Goal: Task Accomplishment & Management: Use online tool/utility

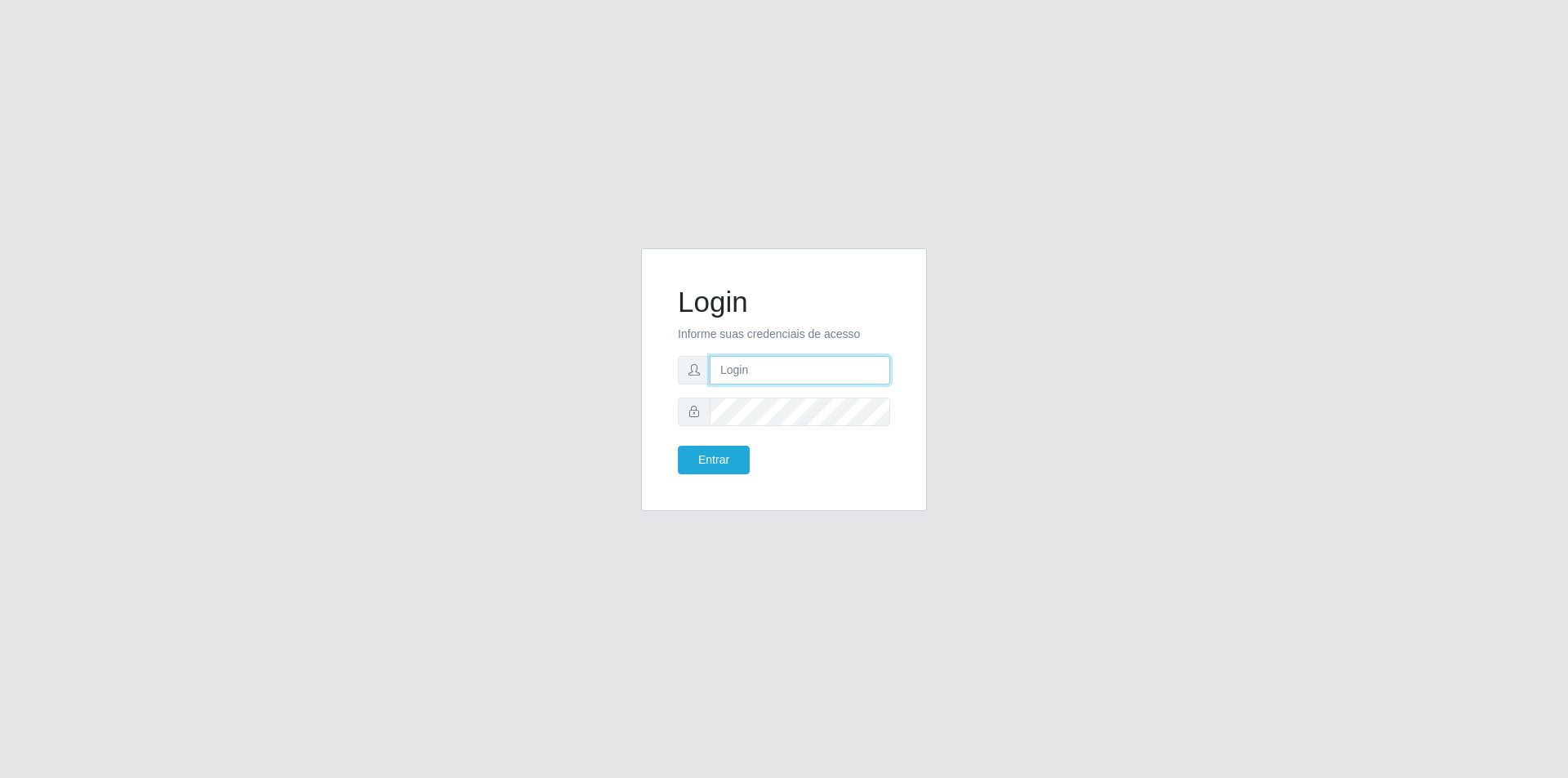
click at [776, 370] on input "text" at bounding box center [800, 370] width 181 height 28
type input "josinei.[GEOGRAPHIC_DATA]"
click at [678, 445] on button "Entrar" at bounding box center [713, 460] width 72 height 28
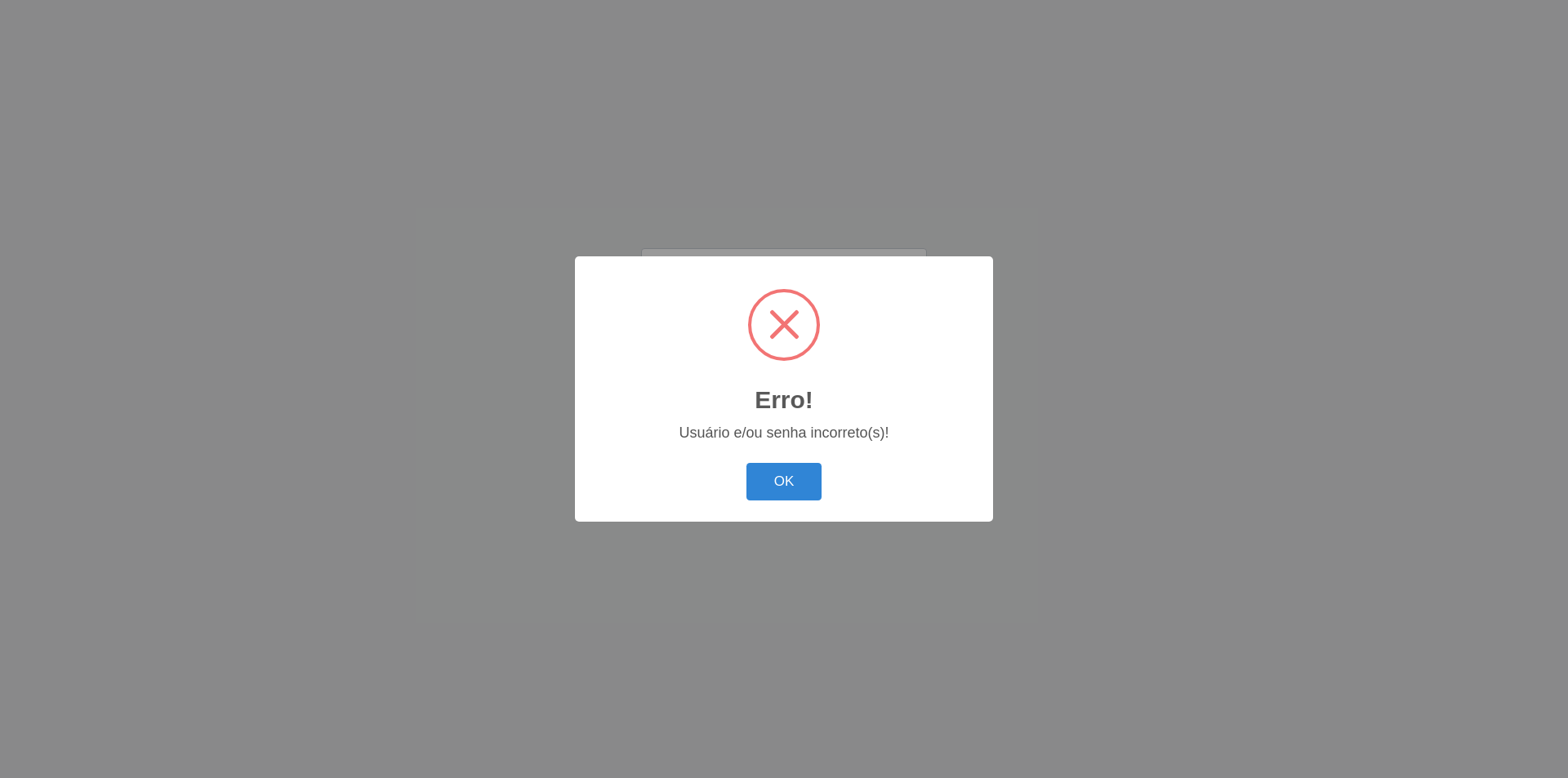
click at [781, 485] on button "OK" at bounding box center [784, 482] width 76 height 38
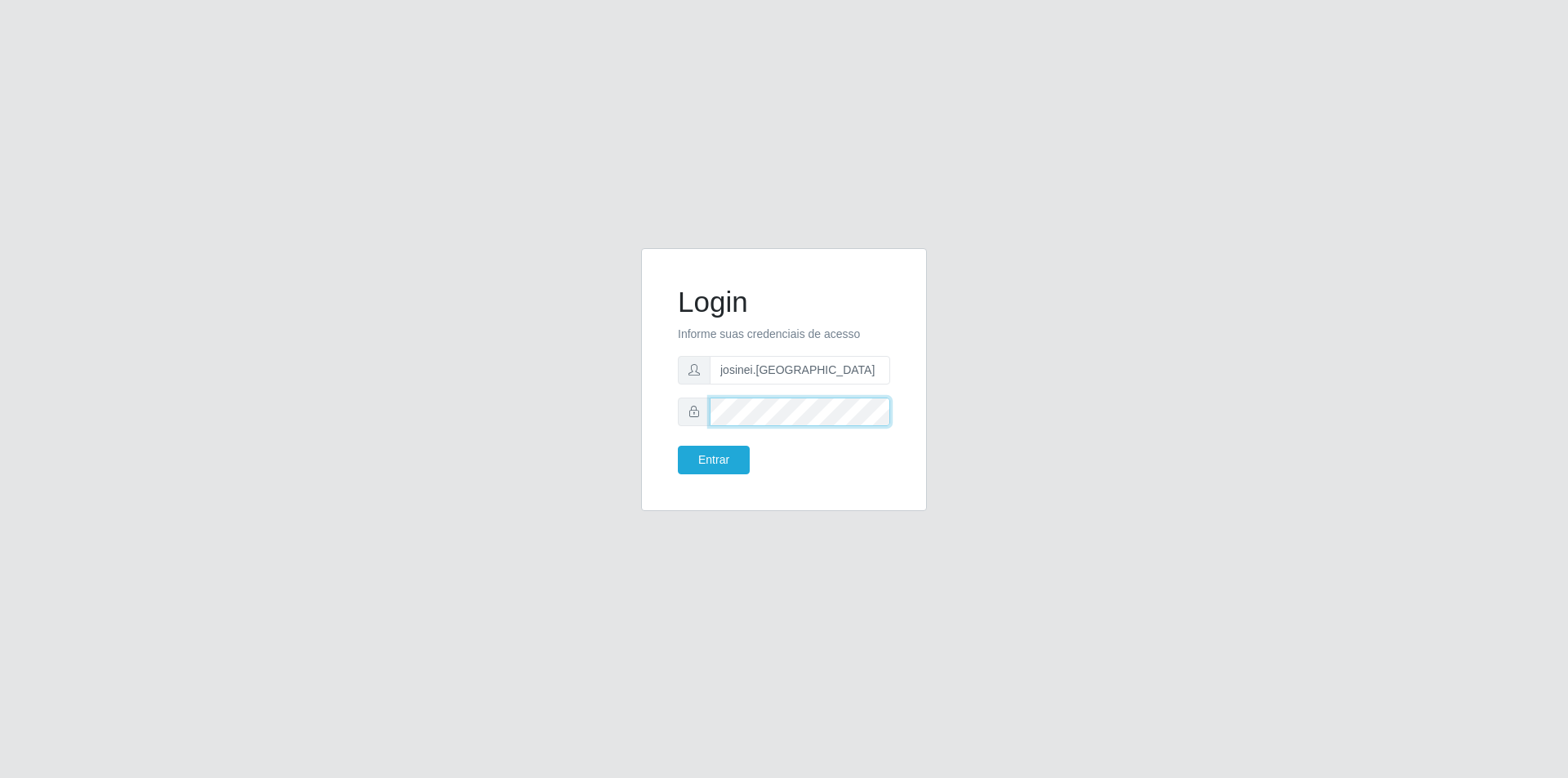
click at [678, 445] on button "Entrar" at bounding box center [713, 460] width 72 height 28
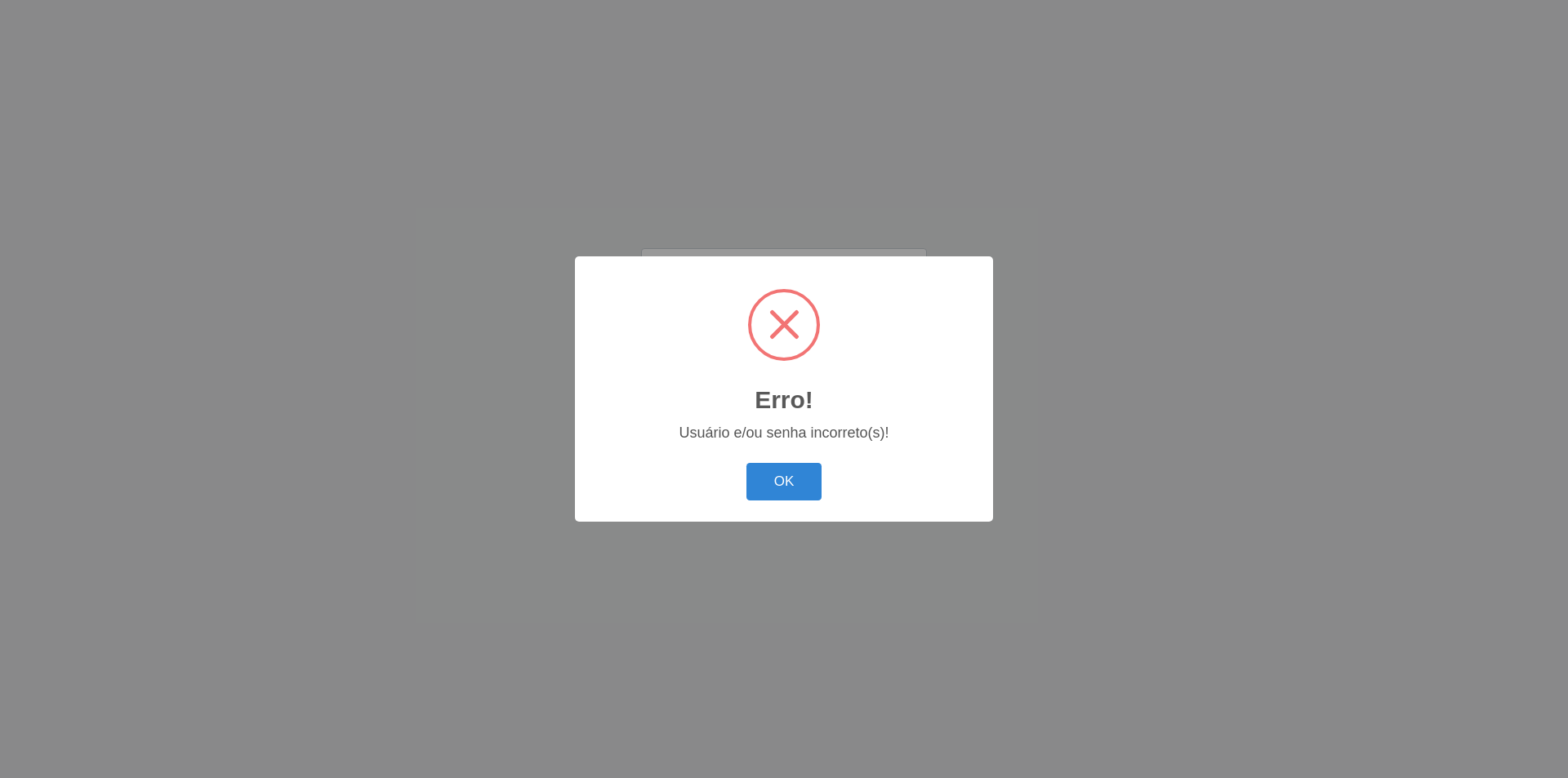
click at [746, 463] on button "OK" at bounding box center [784, 482] width 76 height 38
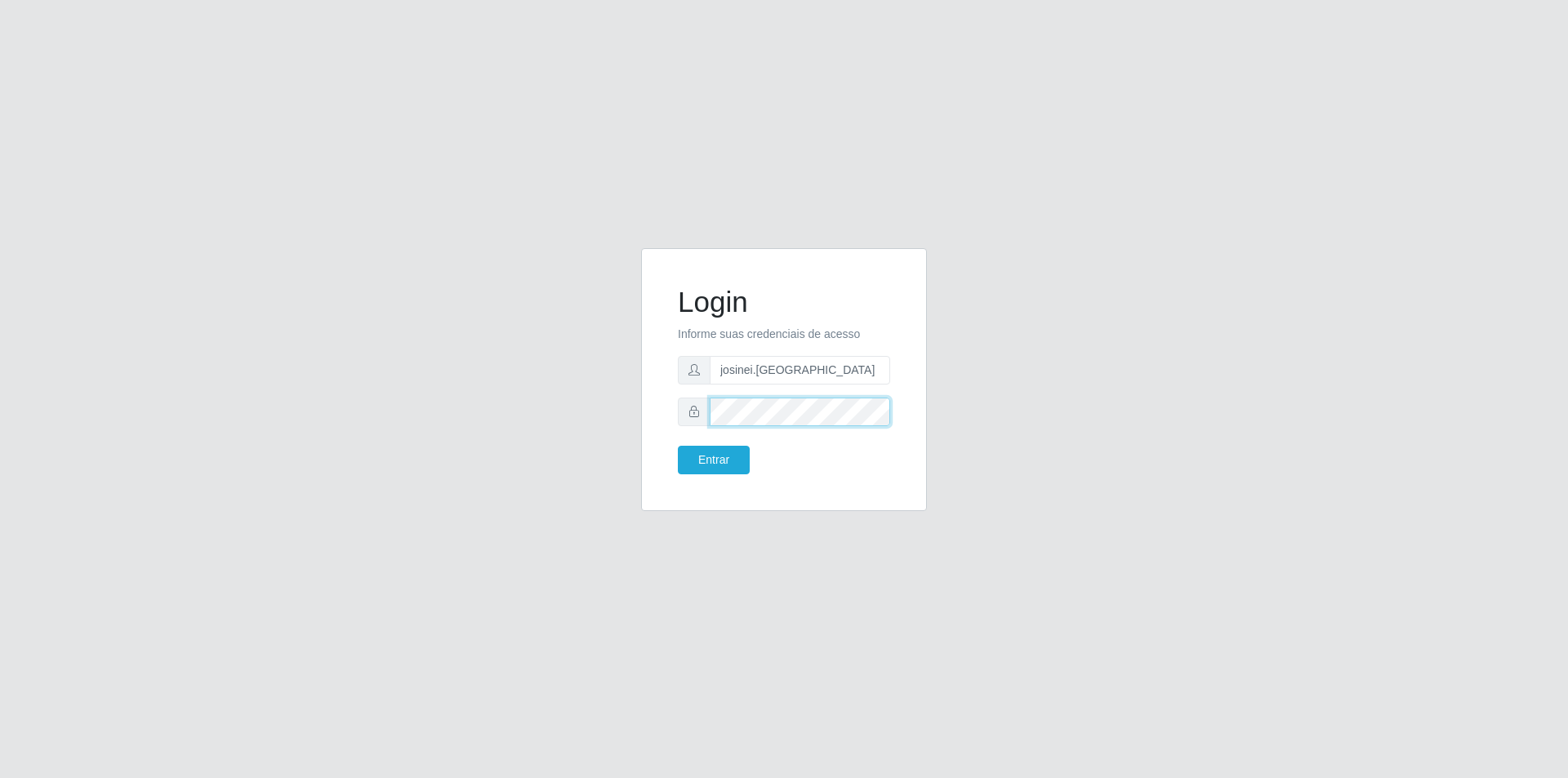
click at [678, 445] on button "Entrar" at bounding box center [713, 460] width 72 height 28
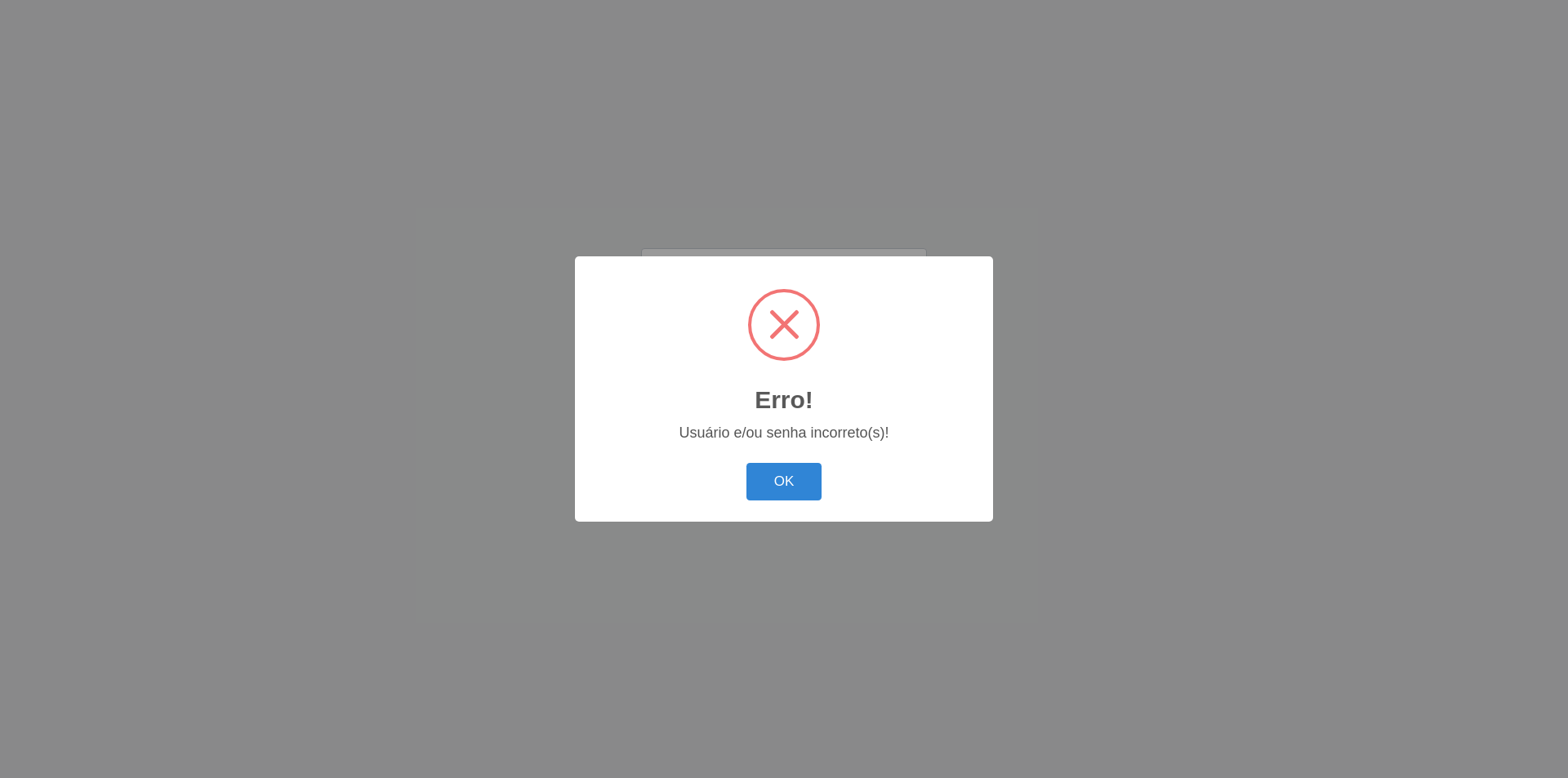
click at [746, 463] on button "OK" at bounding box center [784, 482] width 76 height 38
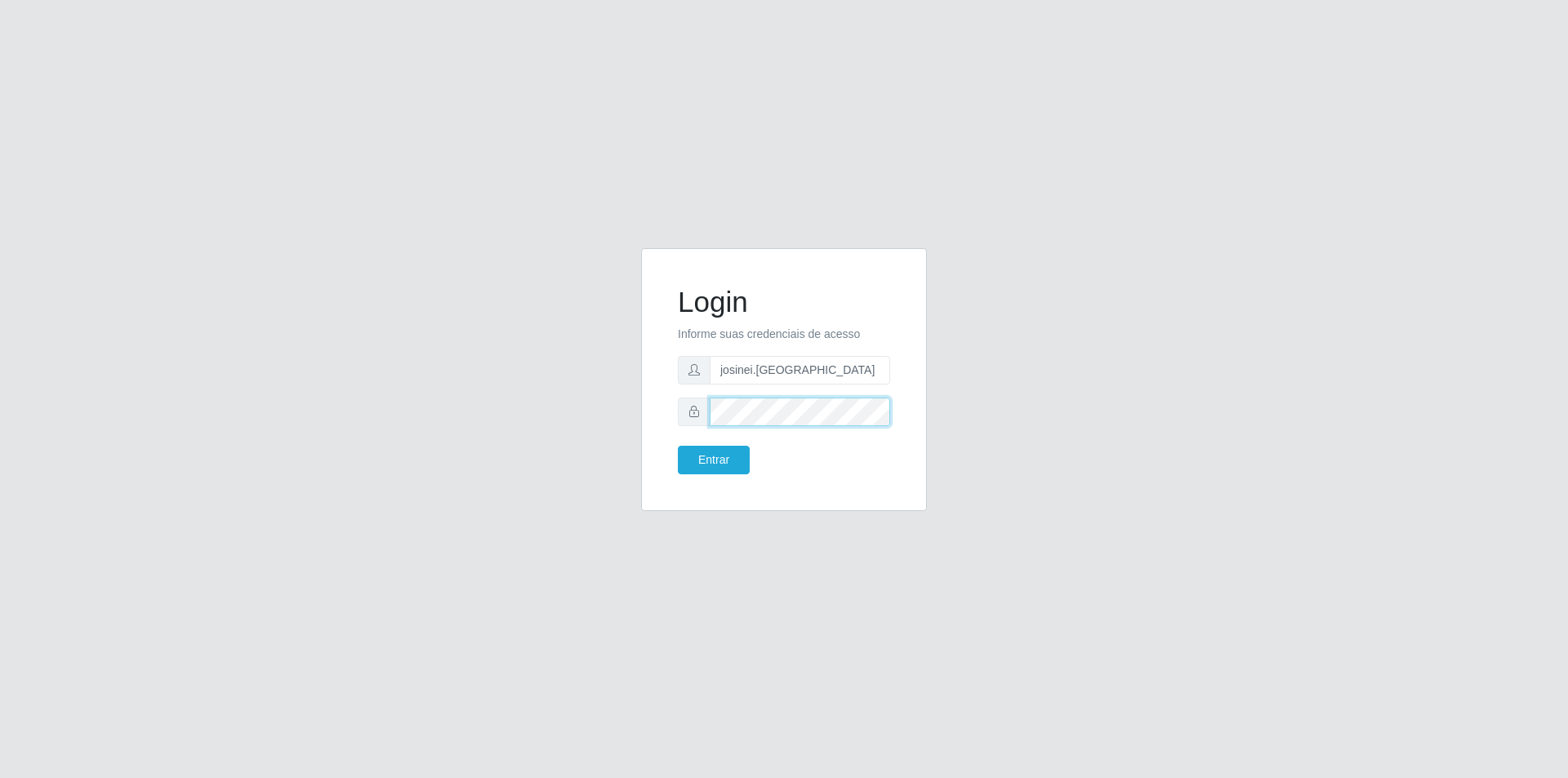
click at [678, 445] on button "Entrar" at bounding box center [713, 460] width 72 height 28
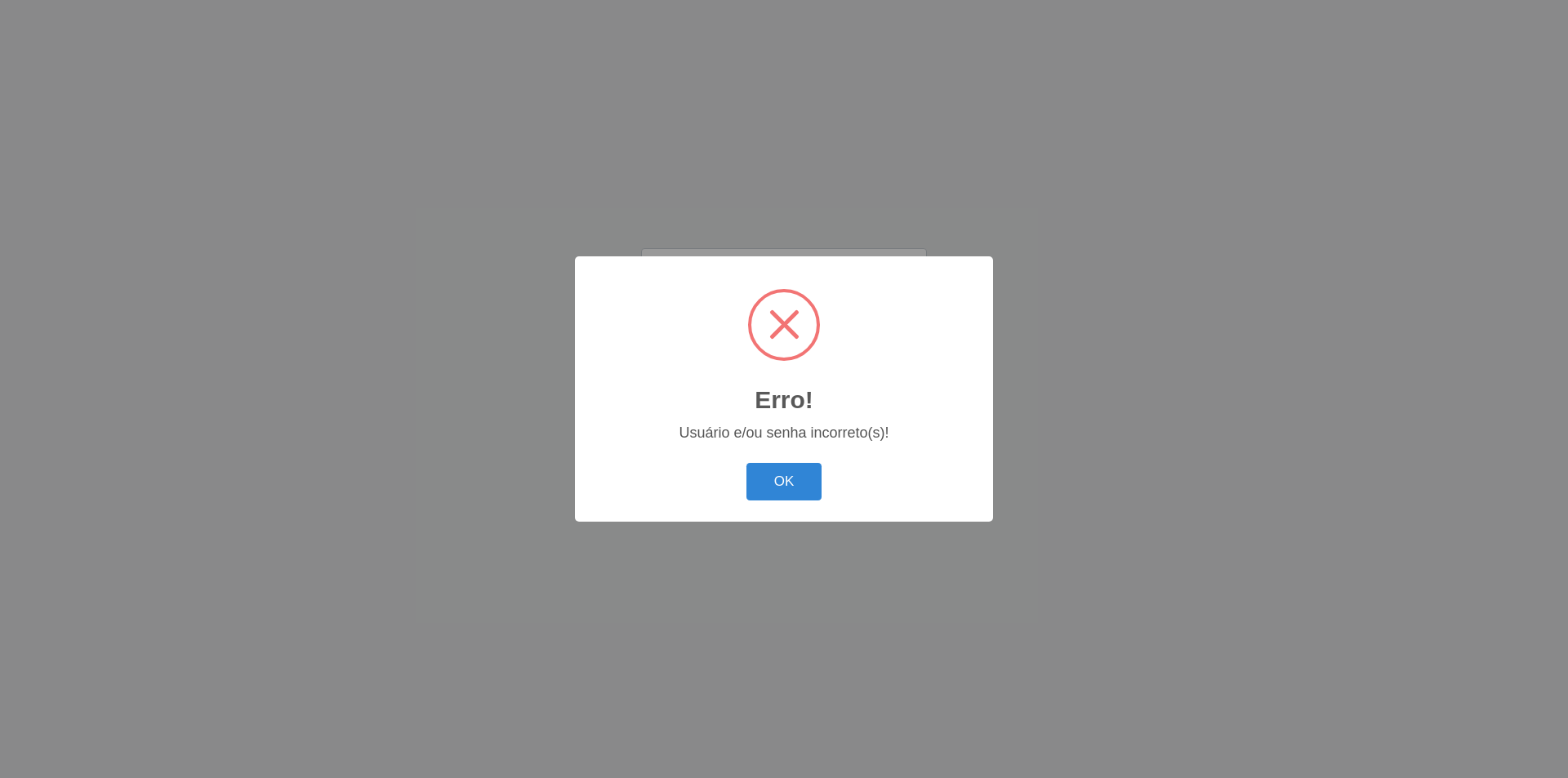
click at [746, 463] on button "OK" at bounding box center [784, 482] width 76 height 38
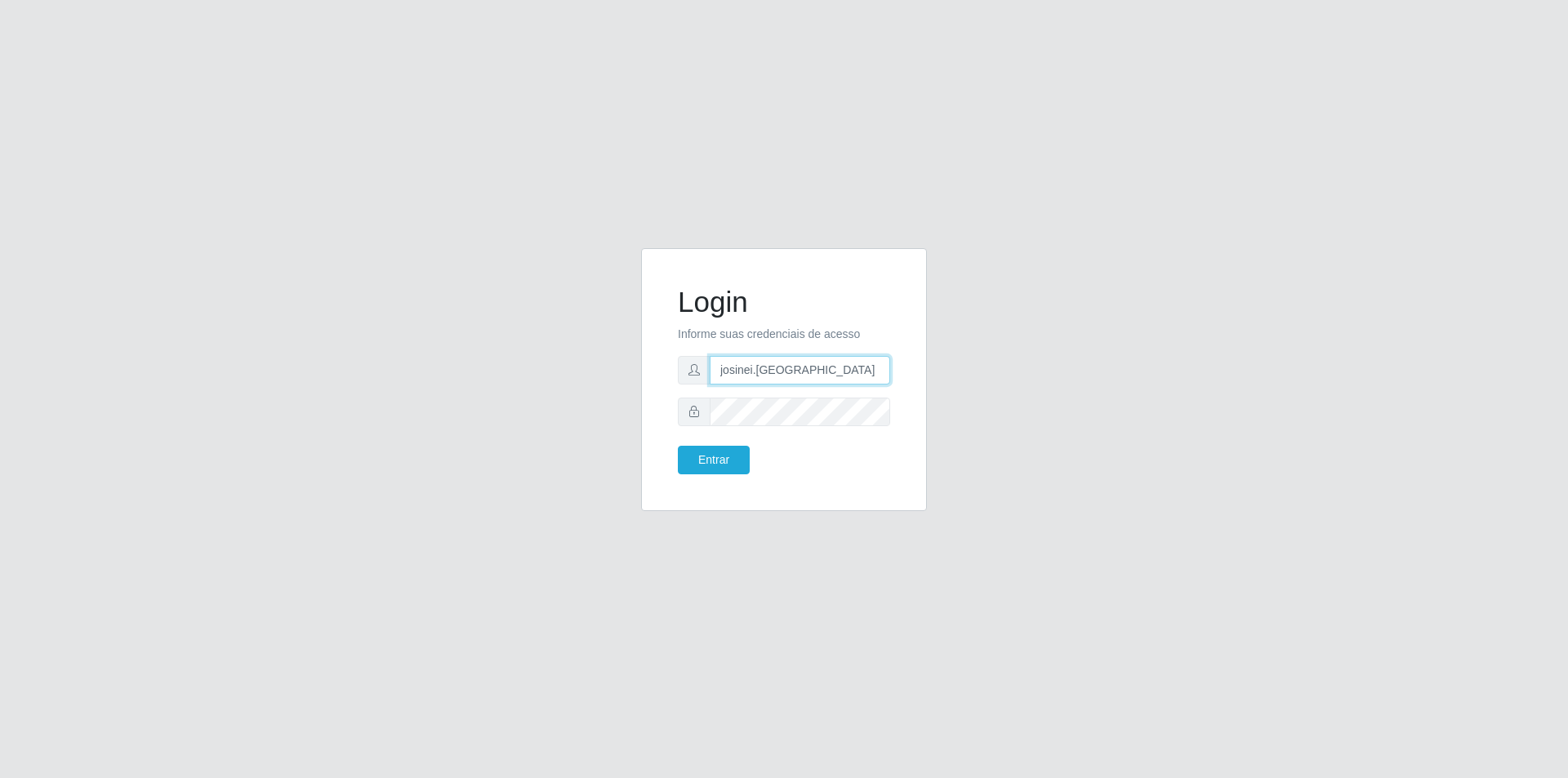
click at [794, 372] on input "josinei.[GEOGRAPHIC_DATA]" at bounding box center [800, 370] width 181 height 28
type input "[EMAIL_ADDRESS][DOMAIN_NAME]"
click at [678, 445] on button "Entrar" at bounding box center [713, 460] width 72 height 28
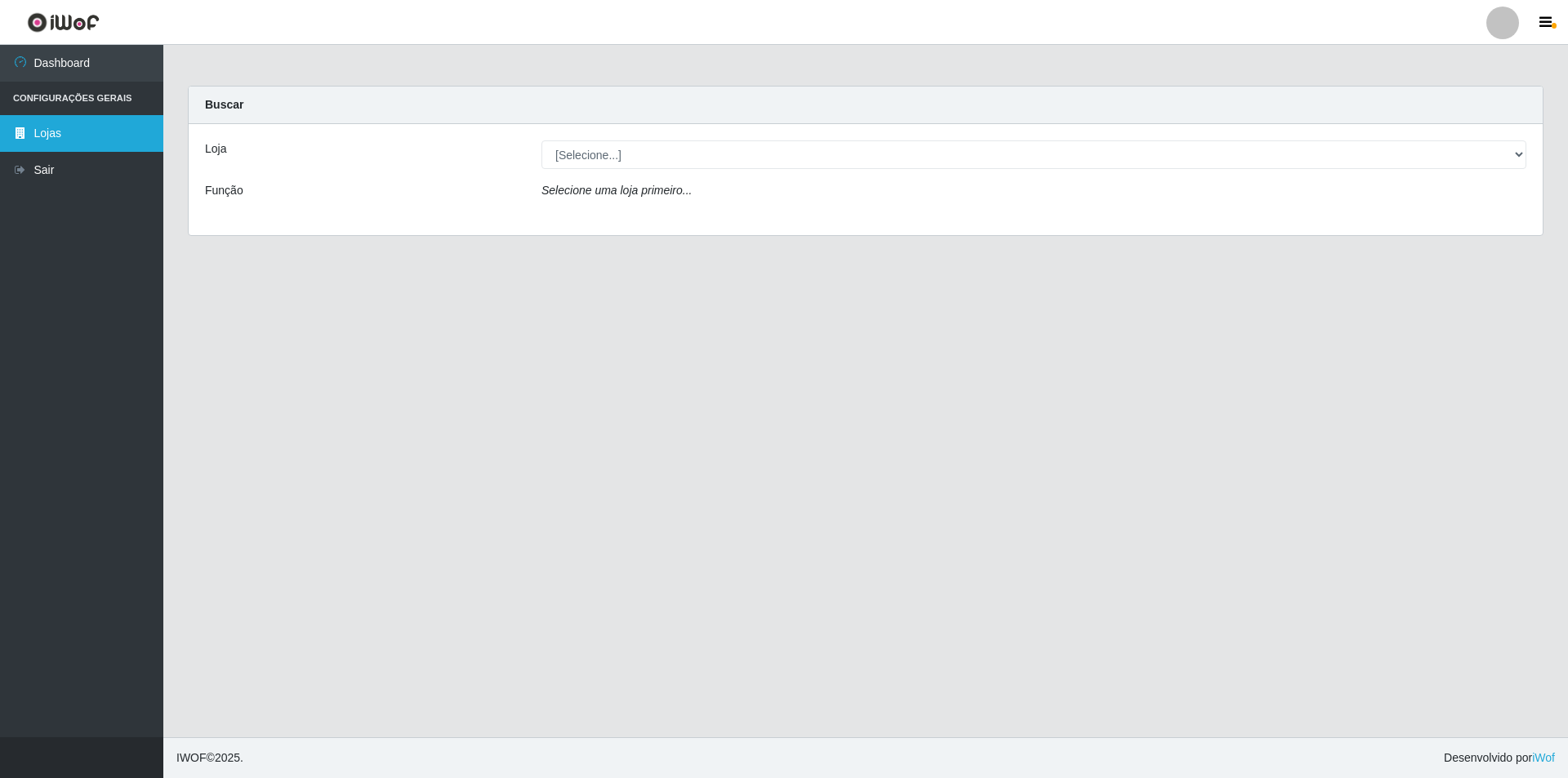
click at [52, 135] on link "Lojas" at bounding box center [82, 132] width 164 height 36
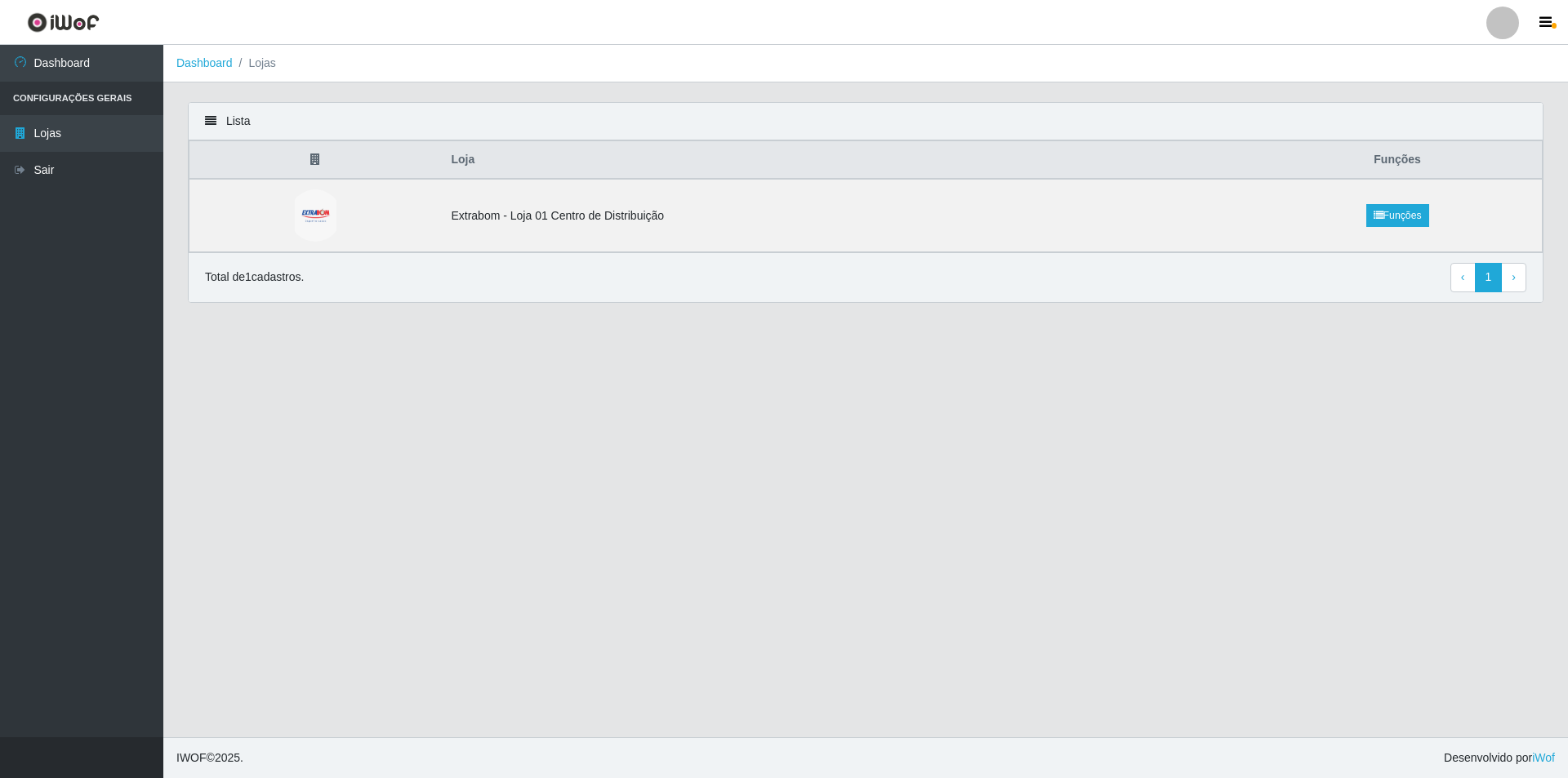
click at [215, 119] on icon at bounding box center [210, 120] width 12 height 12
click at [598, 217] on td "Extrabom - Loja 01 Centro de Distribuição" at bounding box center [847, 215] width 812 height 74
click at [714, 162] on th "Loja" at bounding box center [847, 160] width 812 height 38
click at [453, 164] on th "Loja" at bounding box center [847, 160] width 812 height 38
click at [315, 162] on icon at bounding box center [315, 159] width 10 height 12
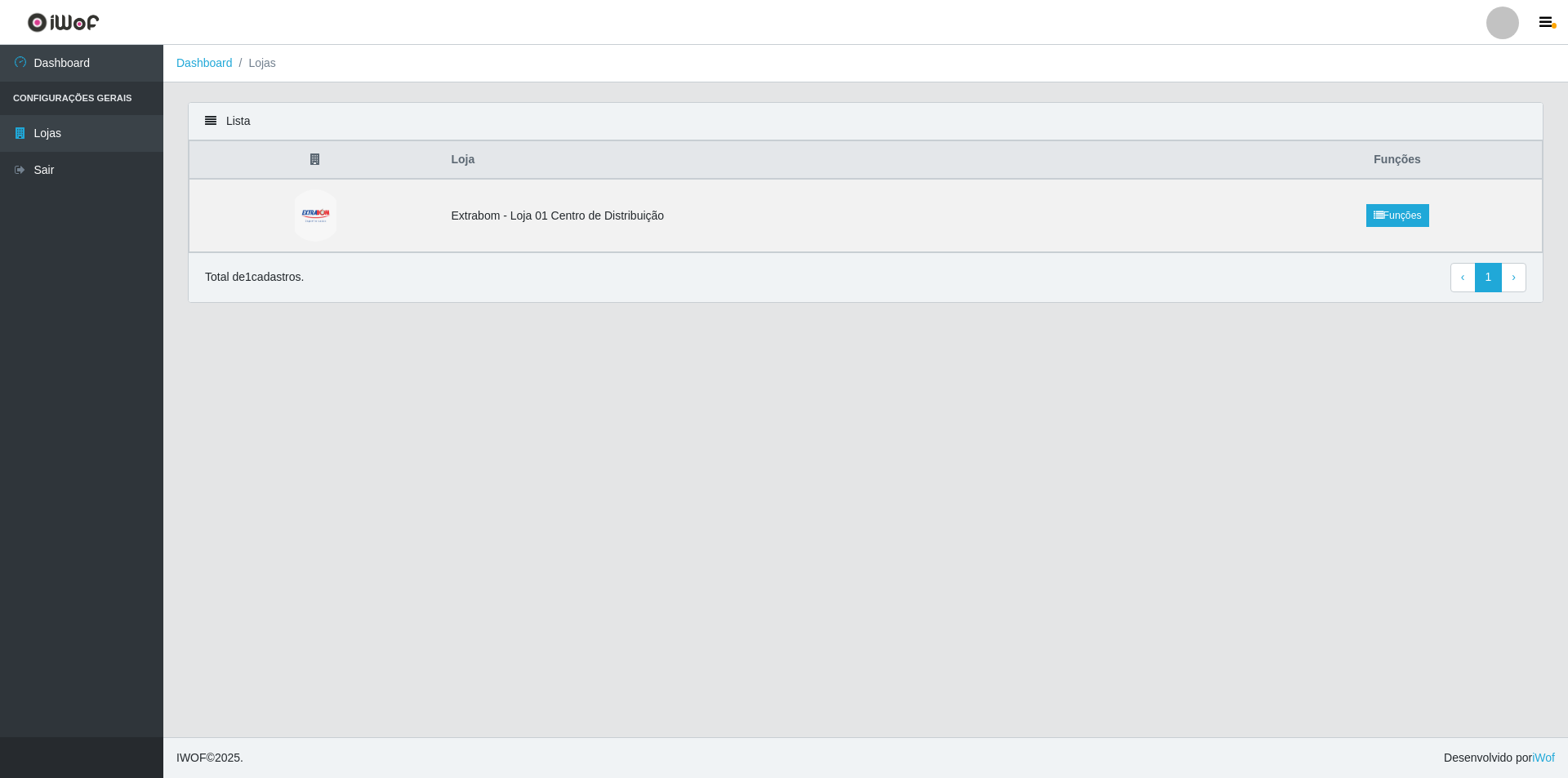
click at [1386, 160] on th "Funções" at bounding box center [1397, 160] width 289 height 38
click at [68, 136] on link "Lojas" at bounding box center [82, 132] width 164 height 36
click at [212, 123] on icon at bounding box center [210, 120] width 12 height 12
click at [476, 162] on th "Loja" at bounding box center [847, 160] width 812 height 38
click at [550, 155] on th "Loja" at bounding box center [847, 160] width 812 height 38
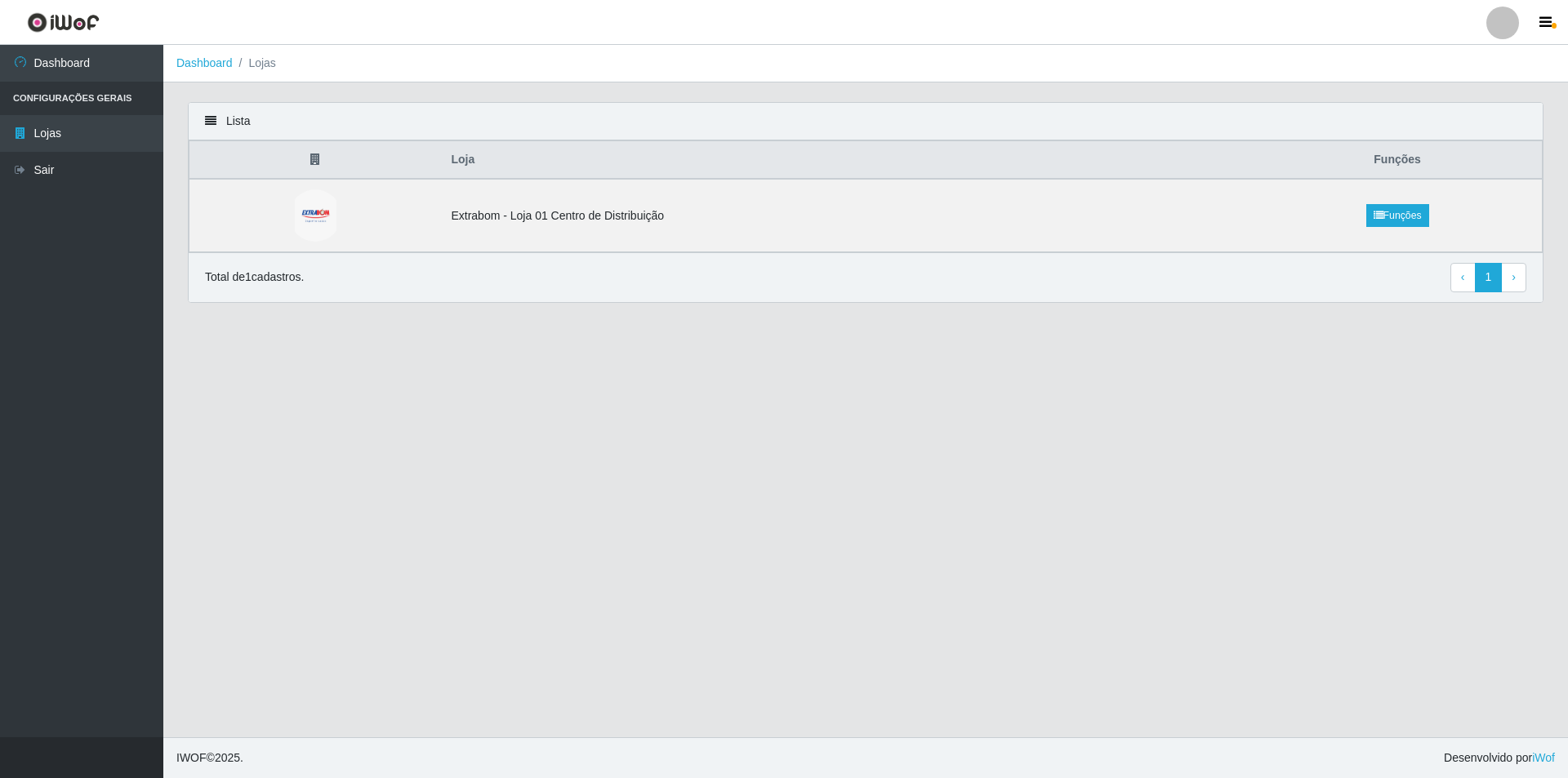
click at [551, 153] on th "Loja" at bounding box center [847, 160] width 812 height 38
click at [695, 169] on th "Loja" at bounding box center [847, 160] width 812 height 38
click at [695, 168] on th "Loja" at bounding box center [847, 160] width 812 height 38
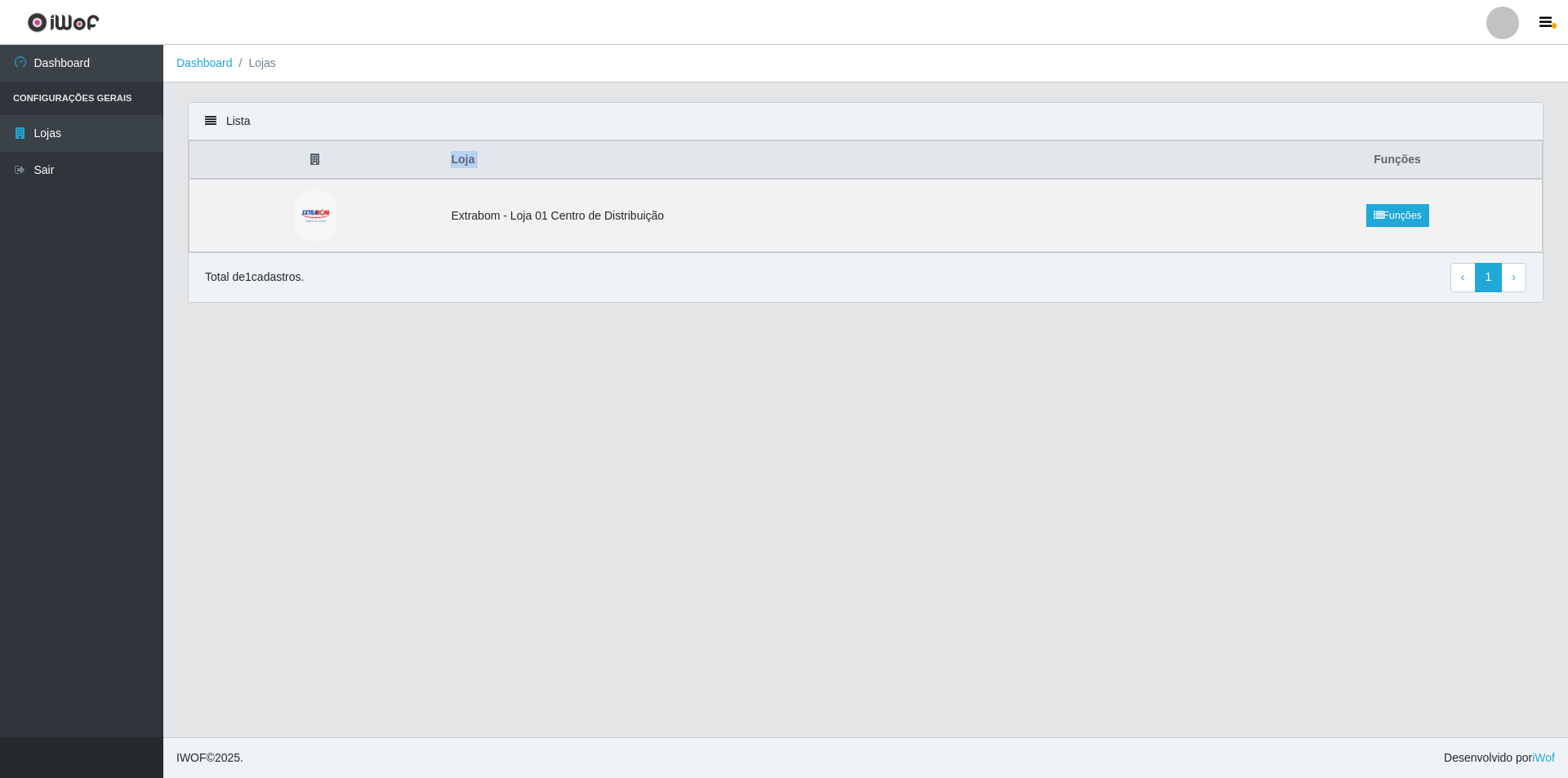
click at [695, 168] on th "Loja" at bounding box center [847, 160] width 812 height 38
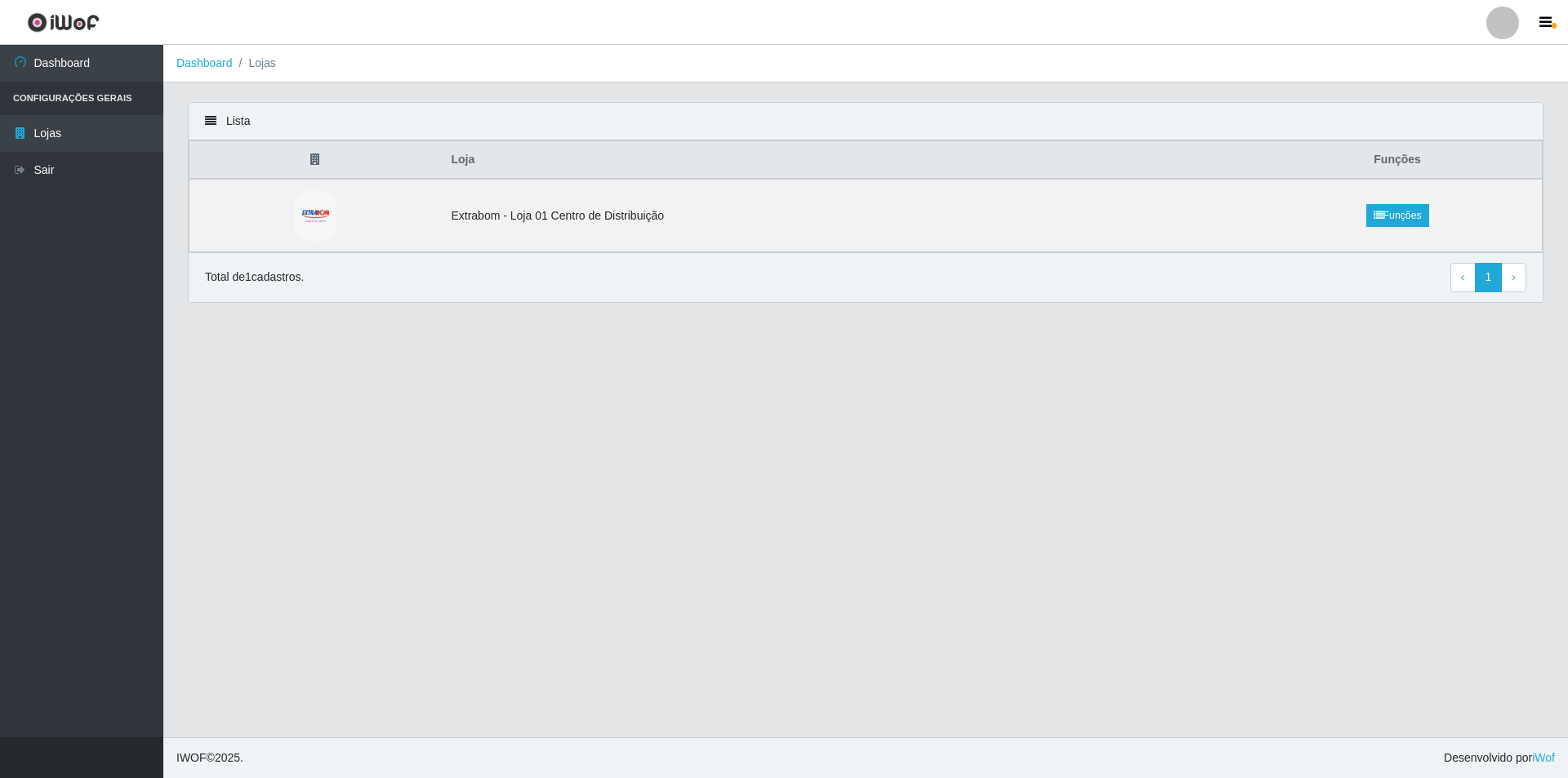
click at [76, 89] on li "Configurações Gerais" at bounding box center [82, 99] width 164 height 34
click at [95, 99] on li "Configurações Gerais" at bounding box center [82, 99] width 164 height 34
click at [266, 65] on li "Lojas" at bounding box center [254, 63] width 44 height 17
click at [63, 164] on link "Sair" at bounding box center [82, 170] width 164 height 36
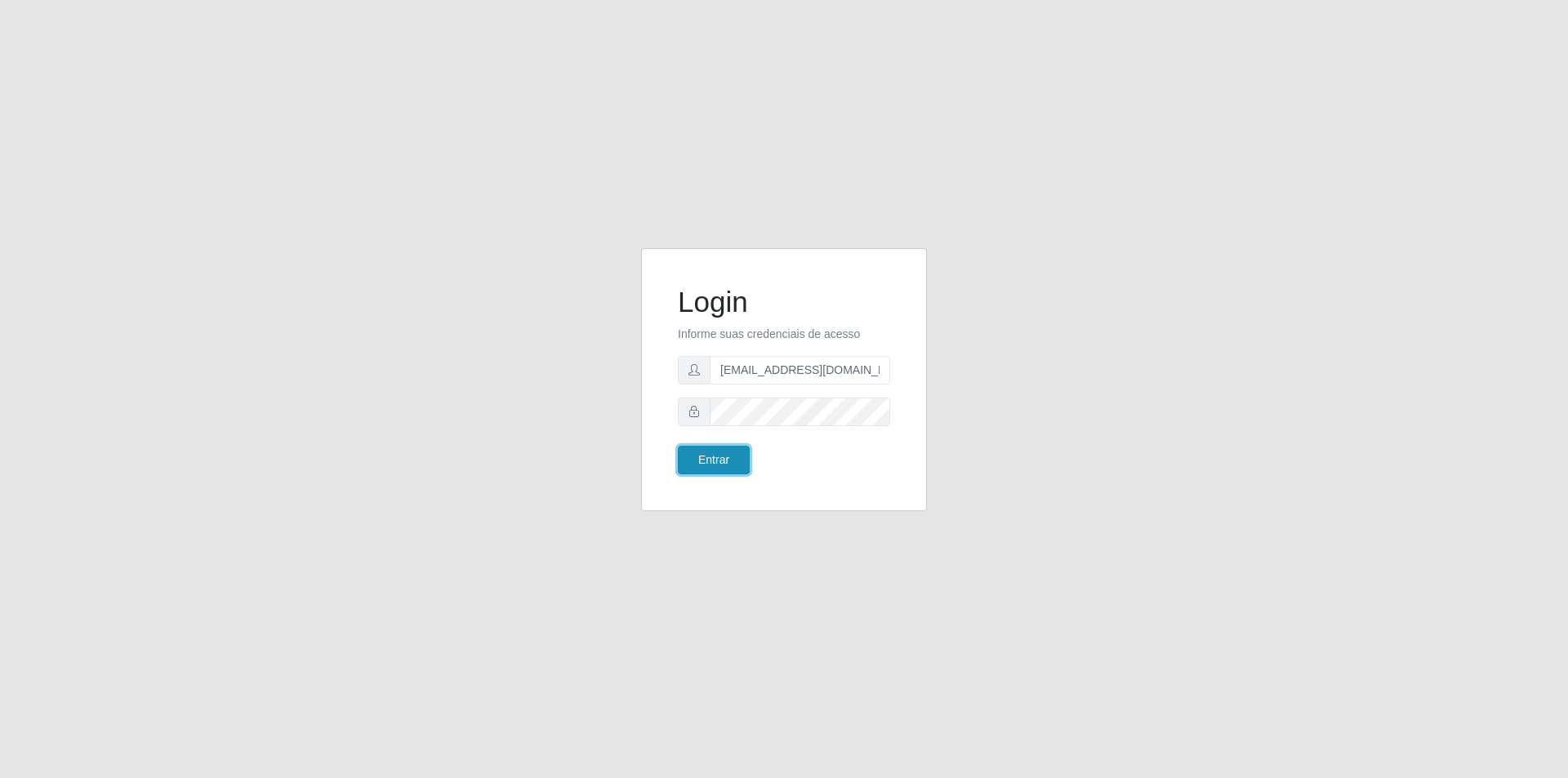
click at [725, 465] on button "Entrar" at bounding box center [713, 460] width 72 height 28
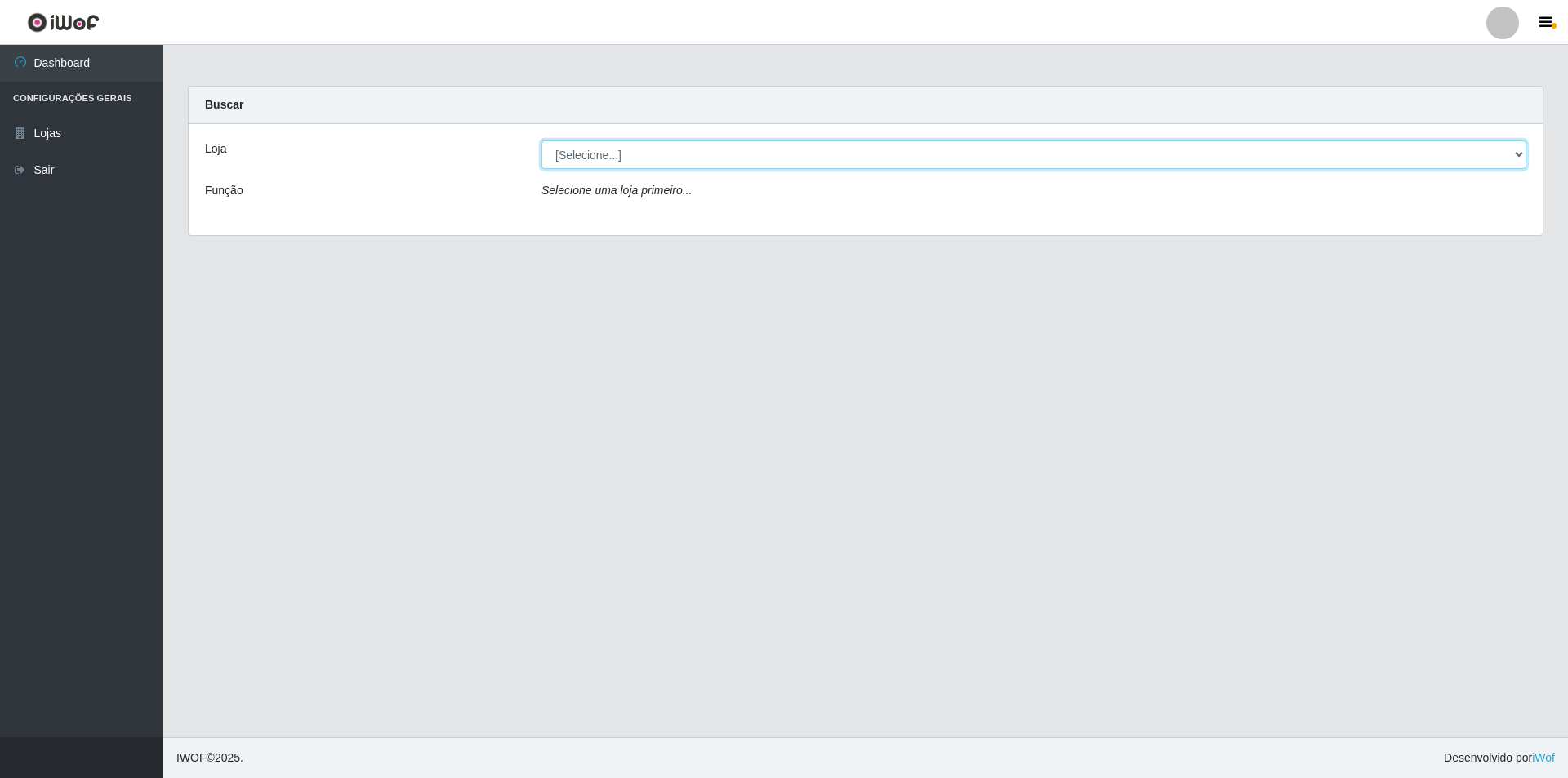
click at [612, 146] on select "[Selecione...] Extrabom - Loja 01 Centro de Distribuição" at bounding box center [1033, 155] width 985 height 28
select select "435"
click at [542, 140] on select "[Selecione...] Extrabom - Loja 01 Centro de Distribuição" at bounding box center [1033, 155] width 985 height 28
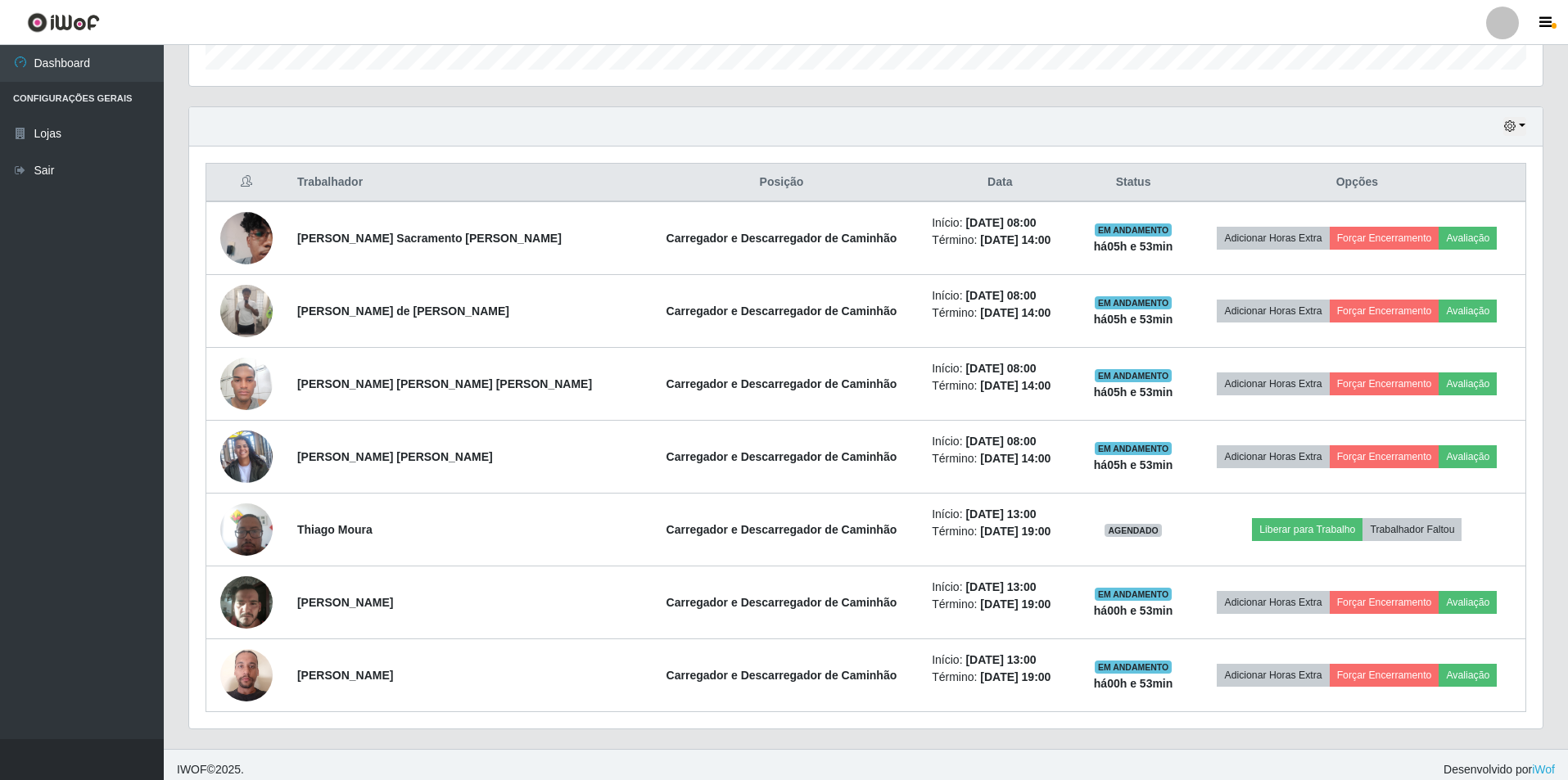
scroll to position [526, 0]
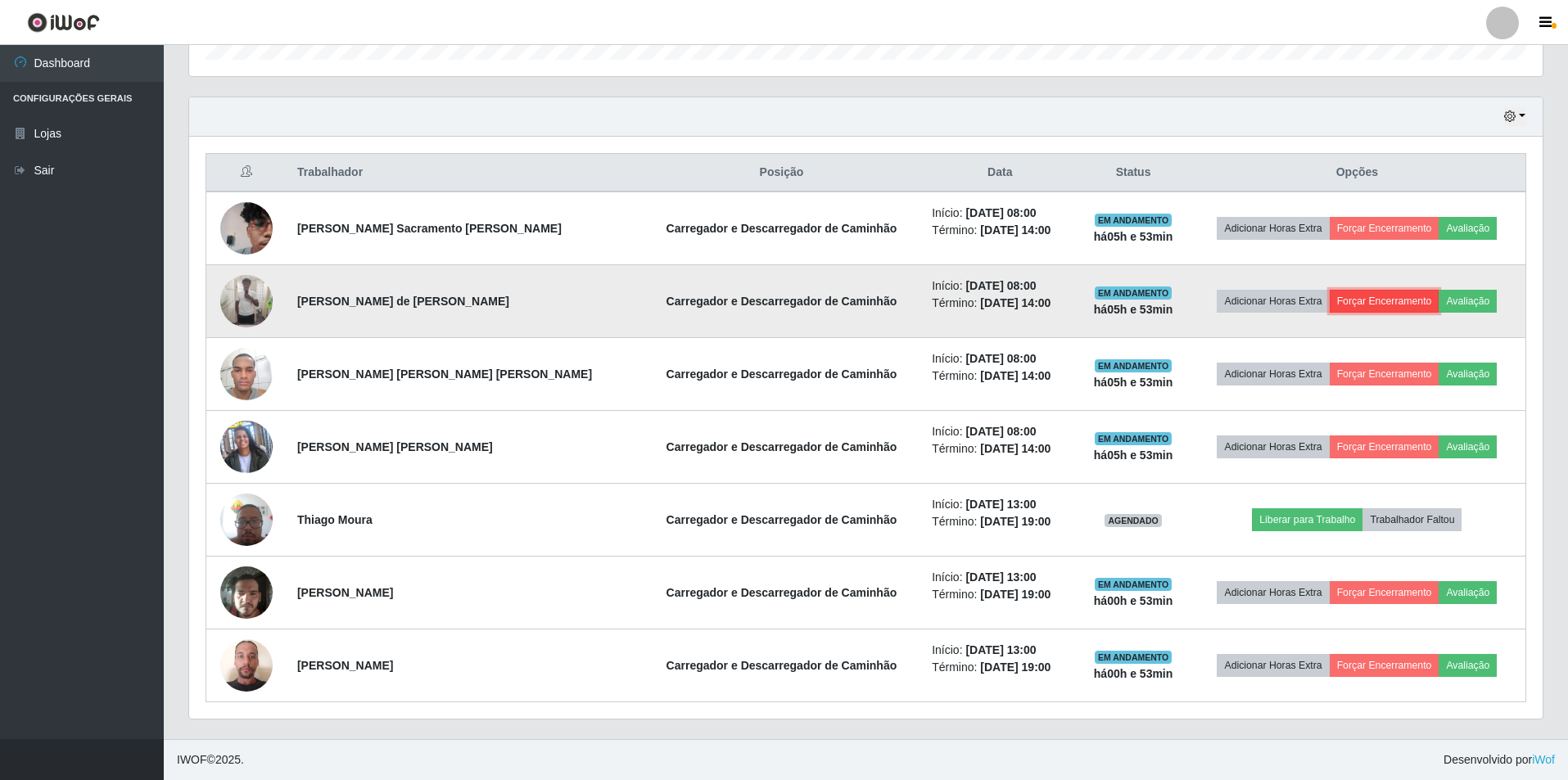
click at [1373, 298] on button "Forçar Encerramento" at bounding box center [1383, 301] width 110 height 23
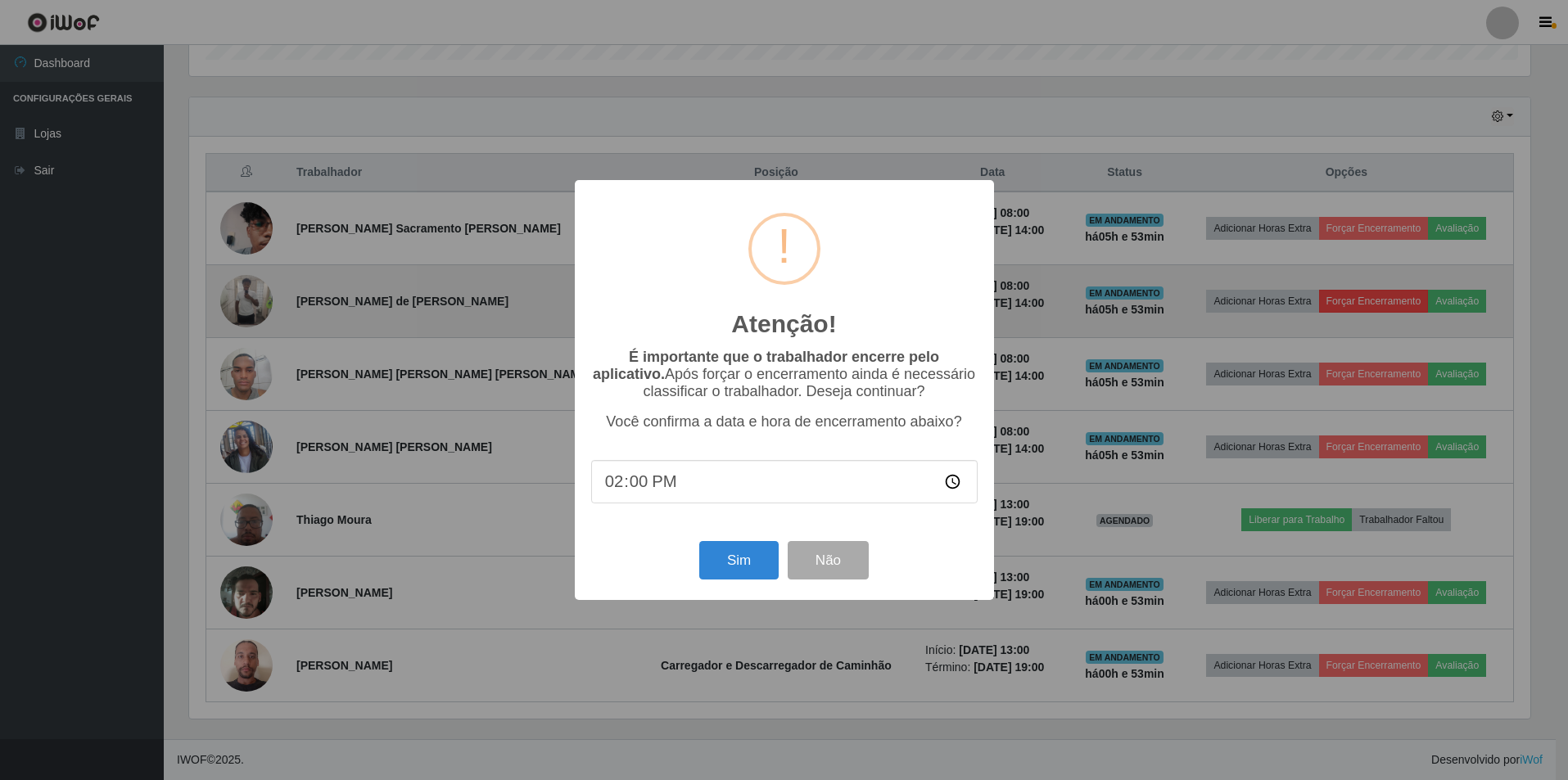
scroll to position [340, 1345]
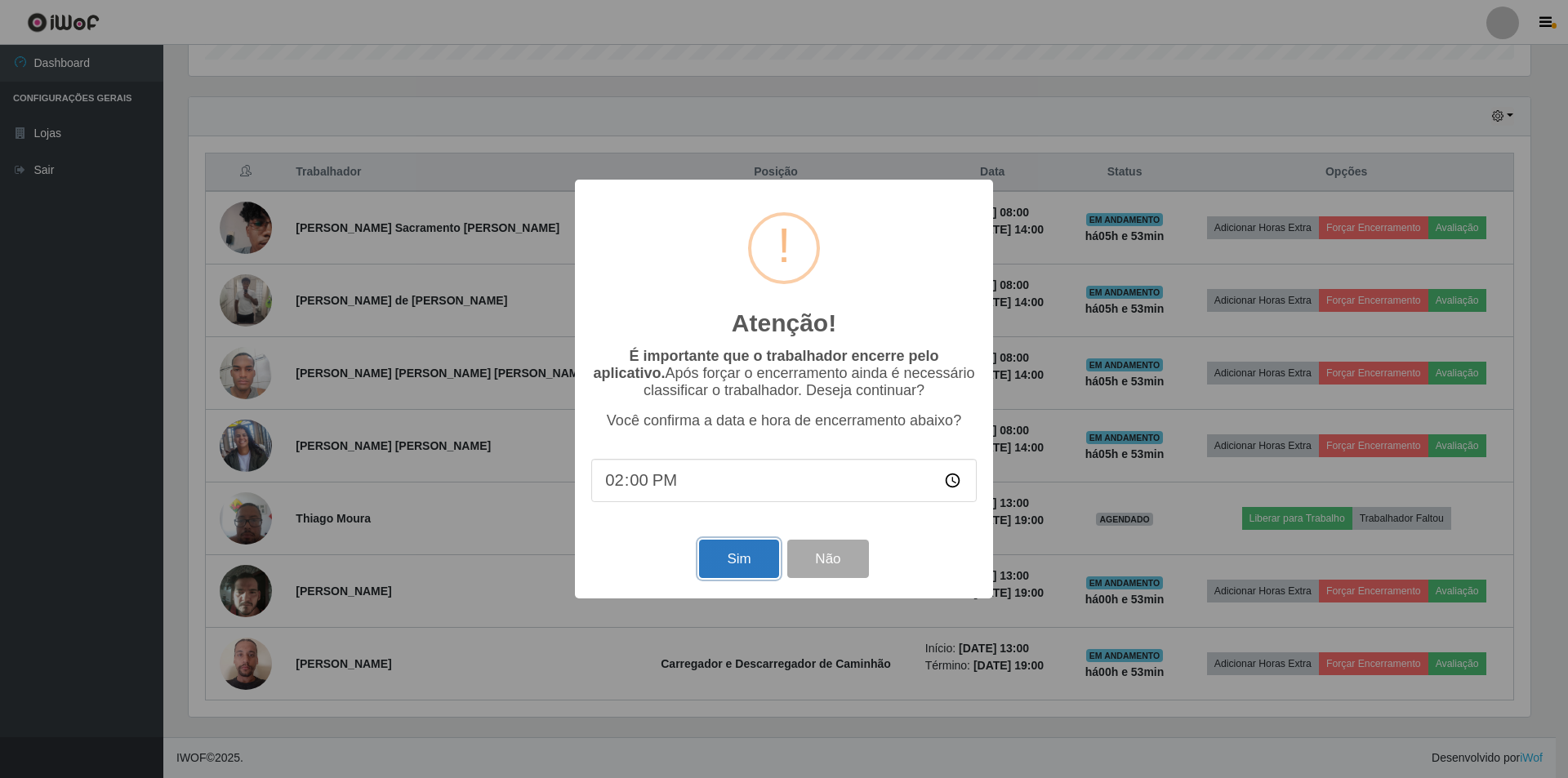
click at [744, 559] on button "Sim" at bounding box center [738, 558] width 79 height 38
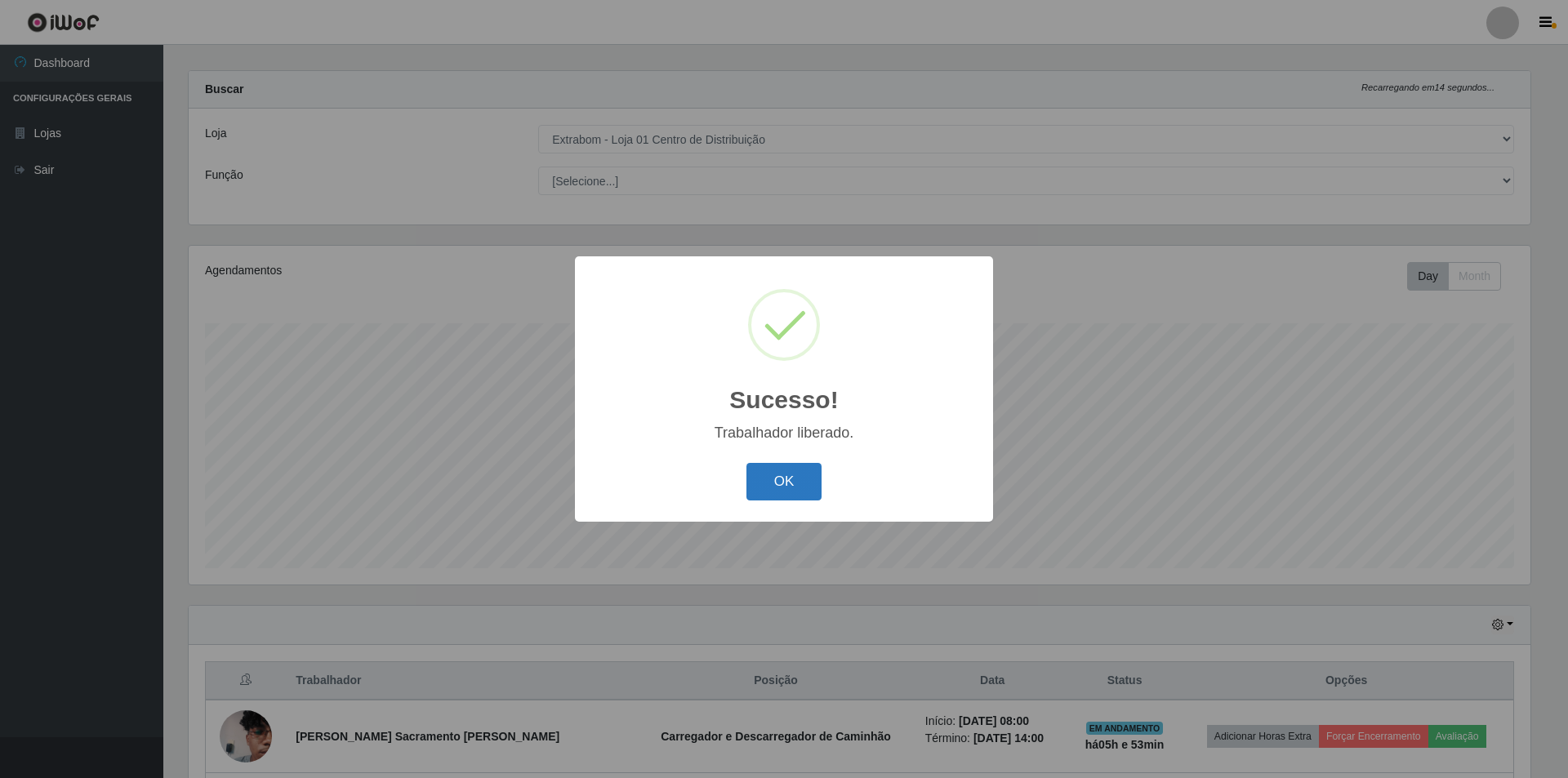
click at [797, 480] on button "OK" at bounding box center [784, 482] width 76 height 38
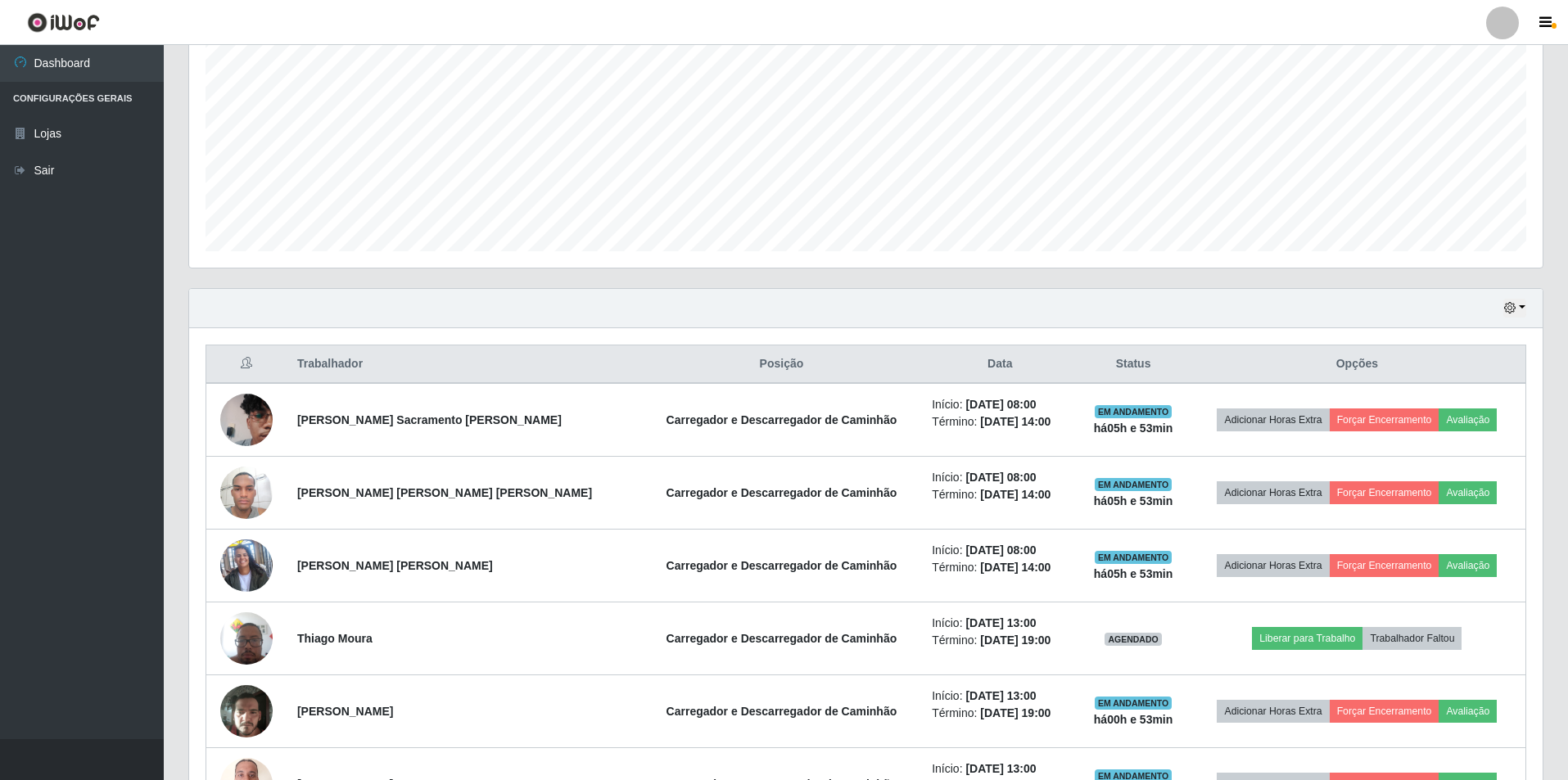
scroll to position [343, 0]
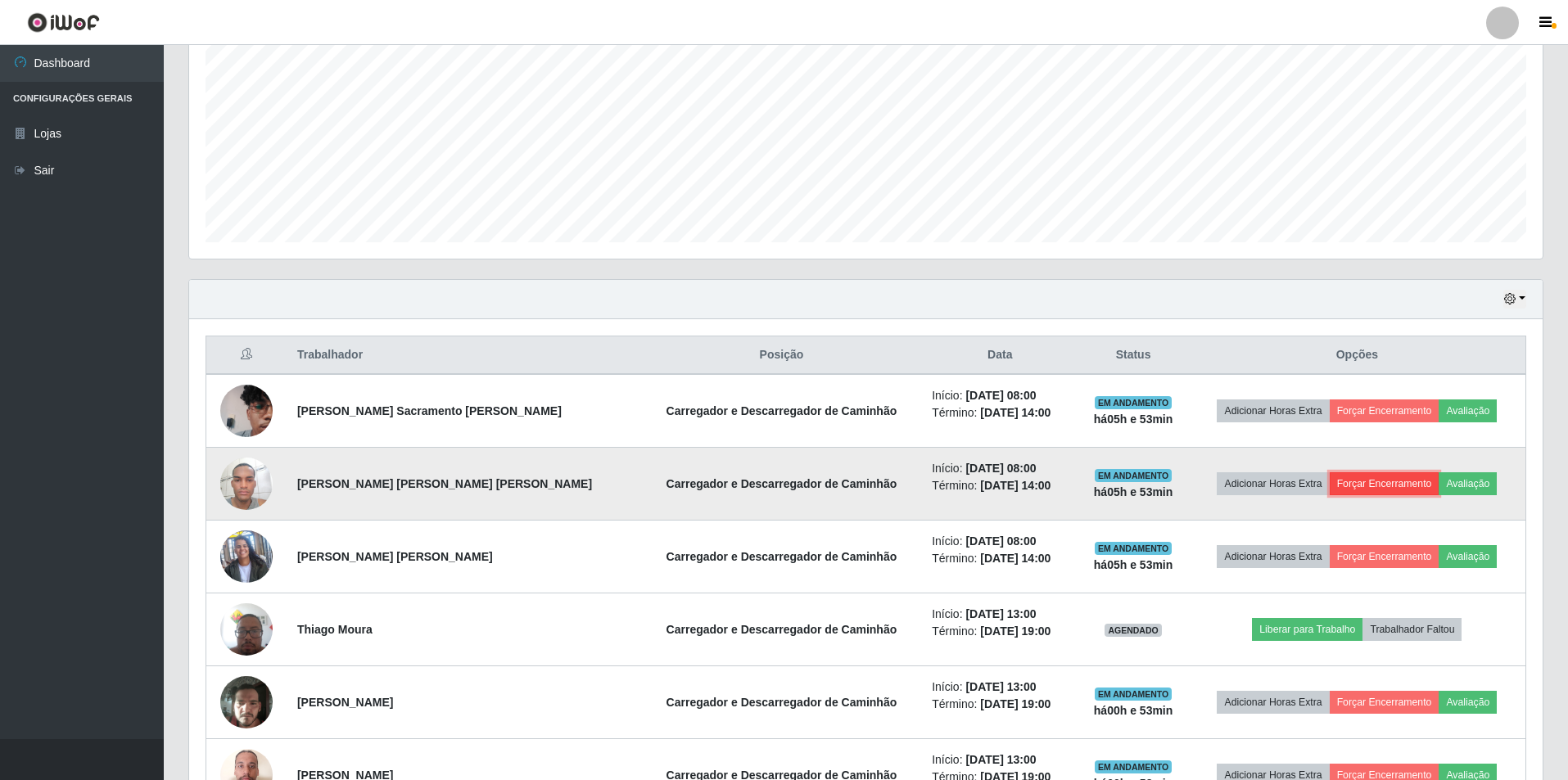
click at [1383, 479] on button "Forçar Encerramento" at bounding box center [1383, 484] width 110 height 23
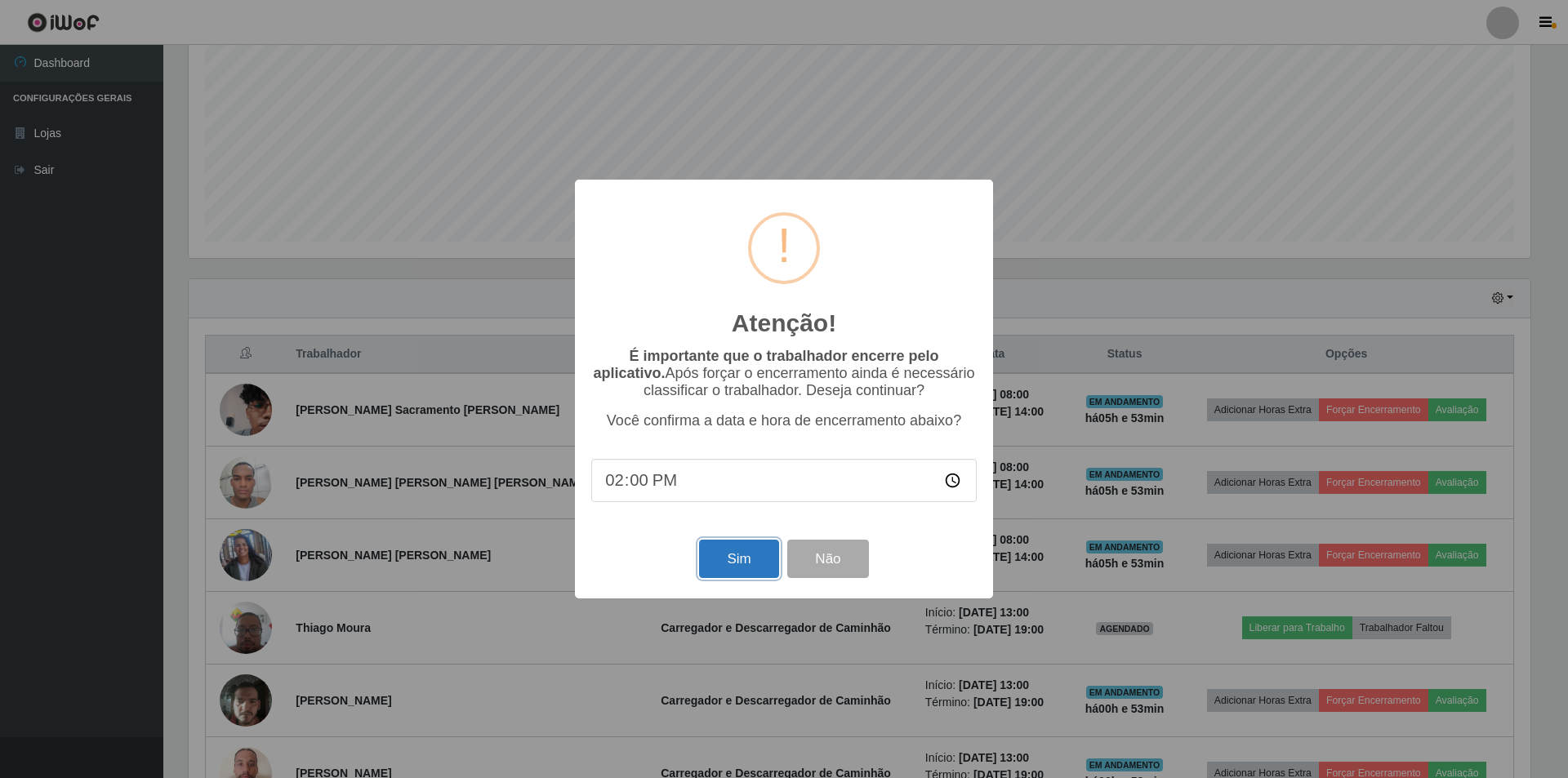
click at [755, 558] on button "Sim" at bounding box center [738, 558] width 79 height 38
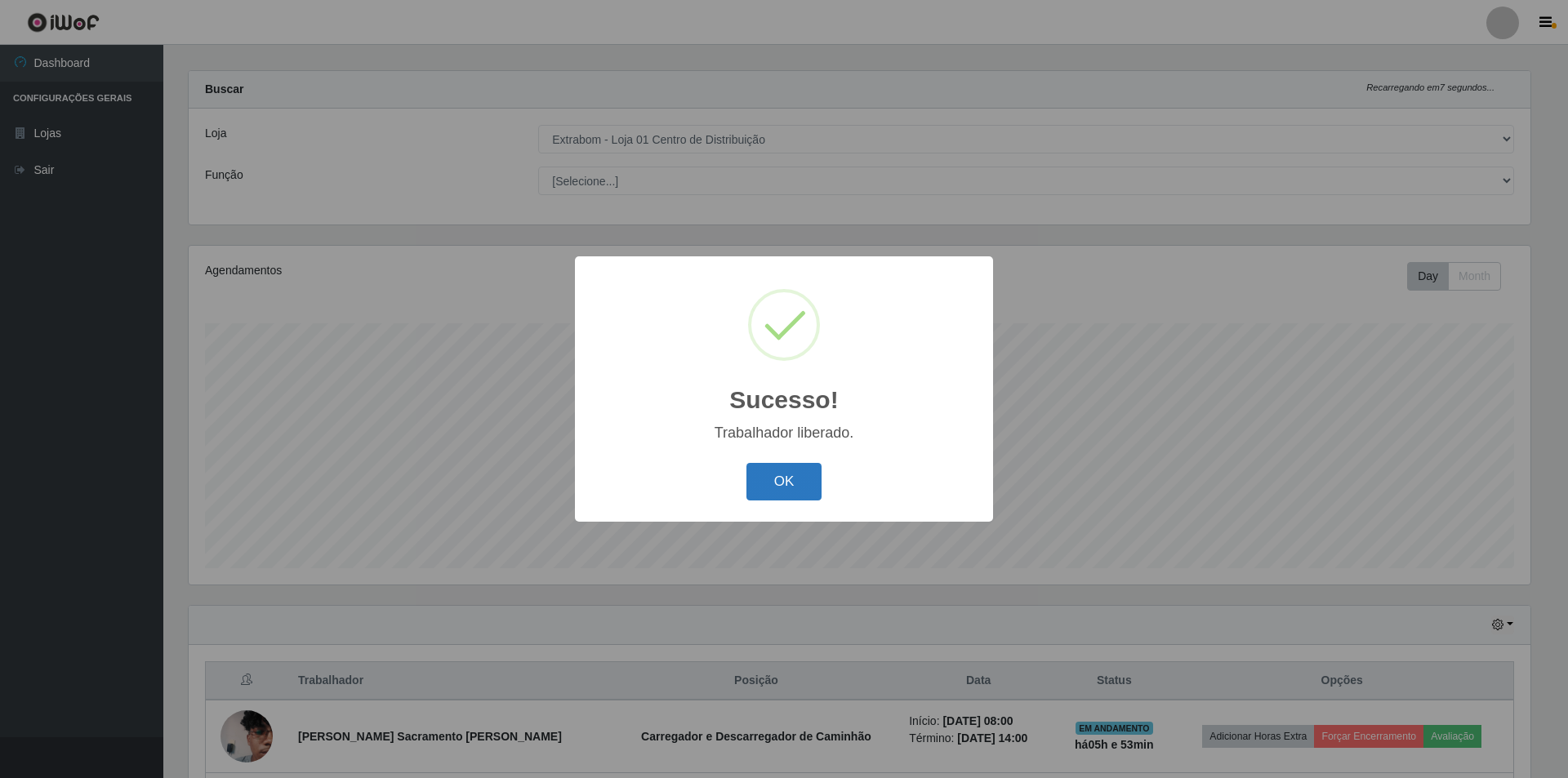
click at [791, 478] on button "OK" at bounding box center [784, 482] width 76 height 38
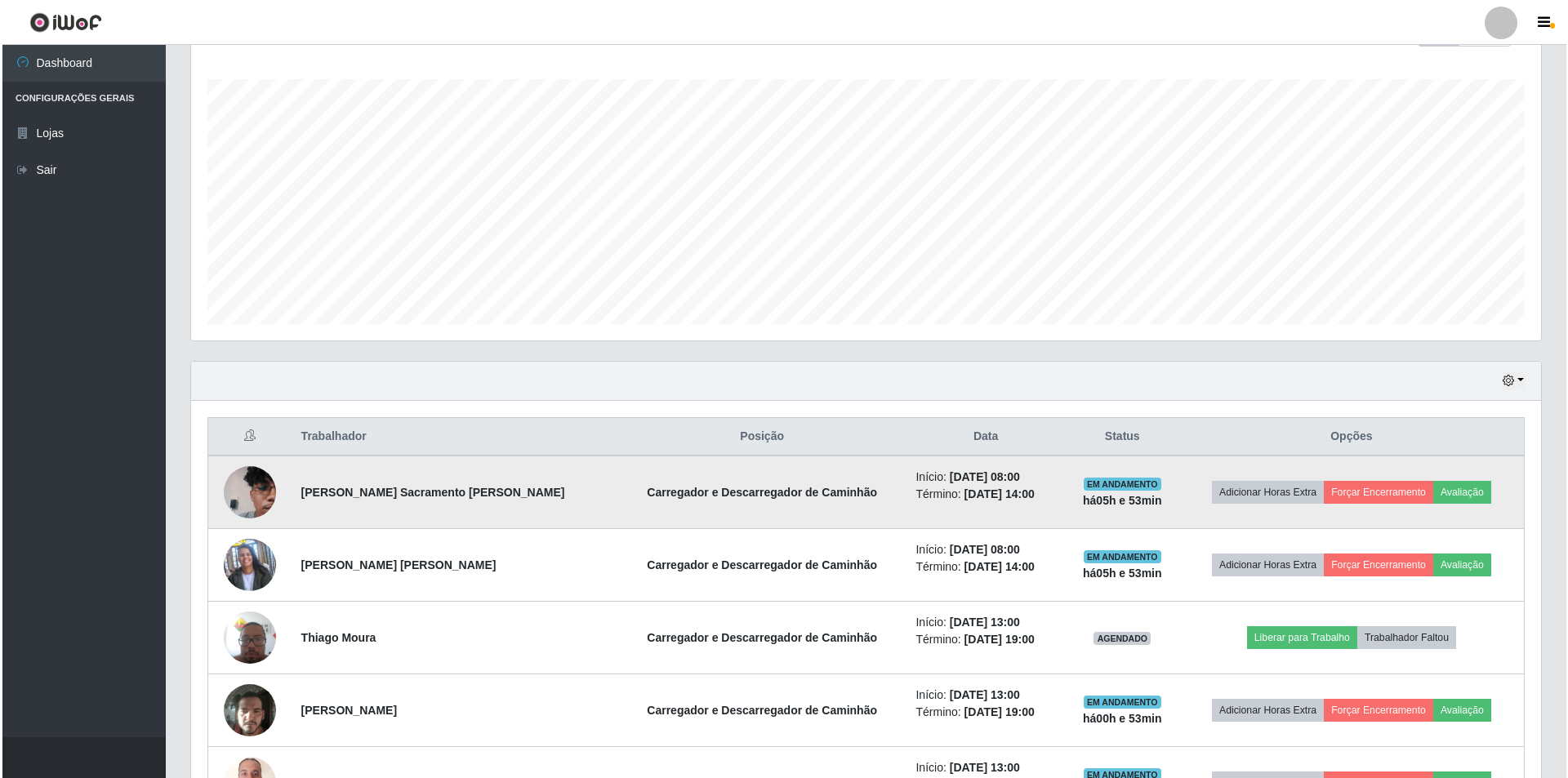
scroll to position [261, 0]
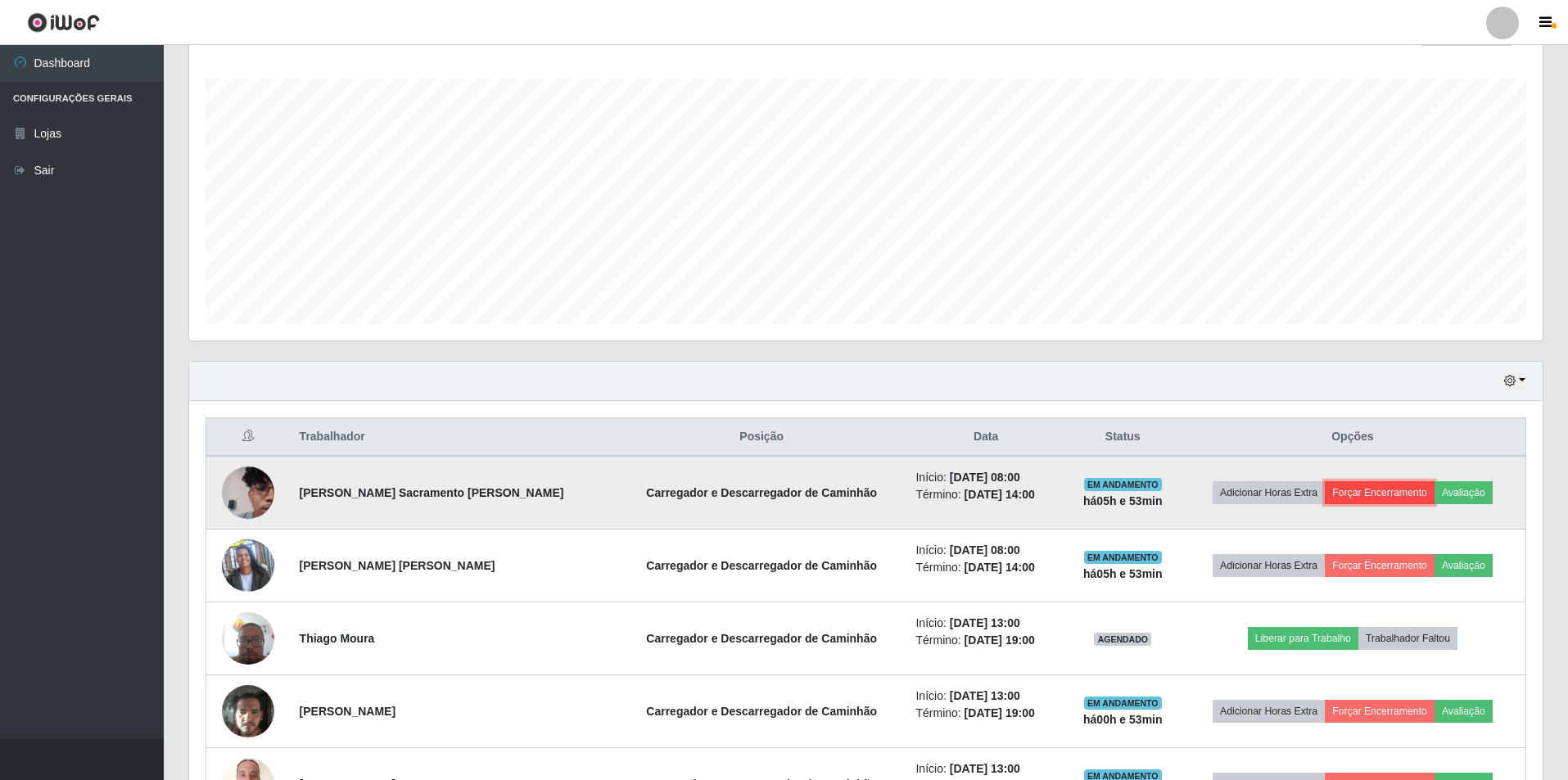
click at [1368, 497] on button "Forçar Encerramento" at bounding box center [1379, 493] width 110 height 23
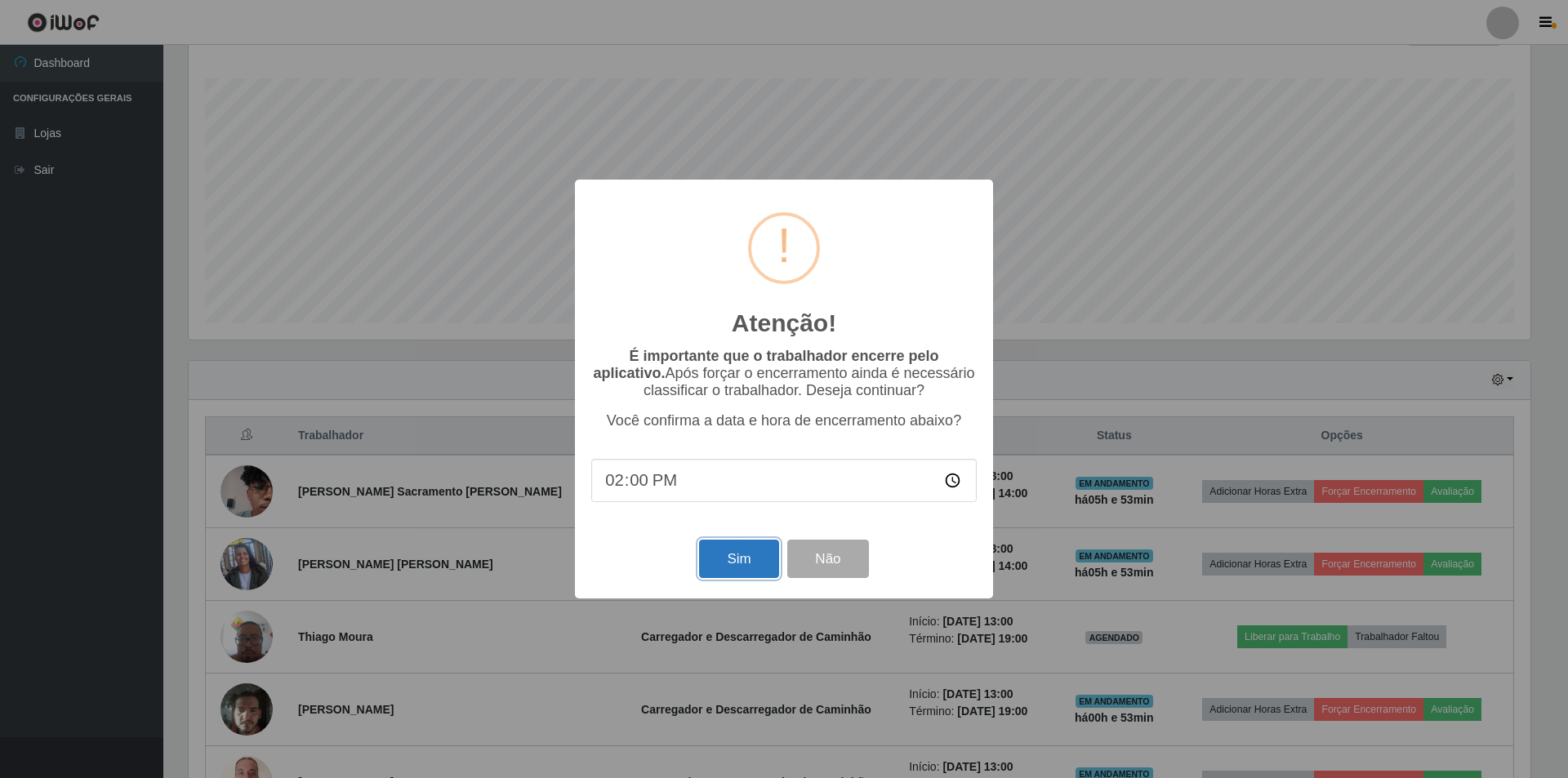
click at [726, 561] on button "Sim" at bounding box center [738, 558] width 79 height 38
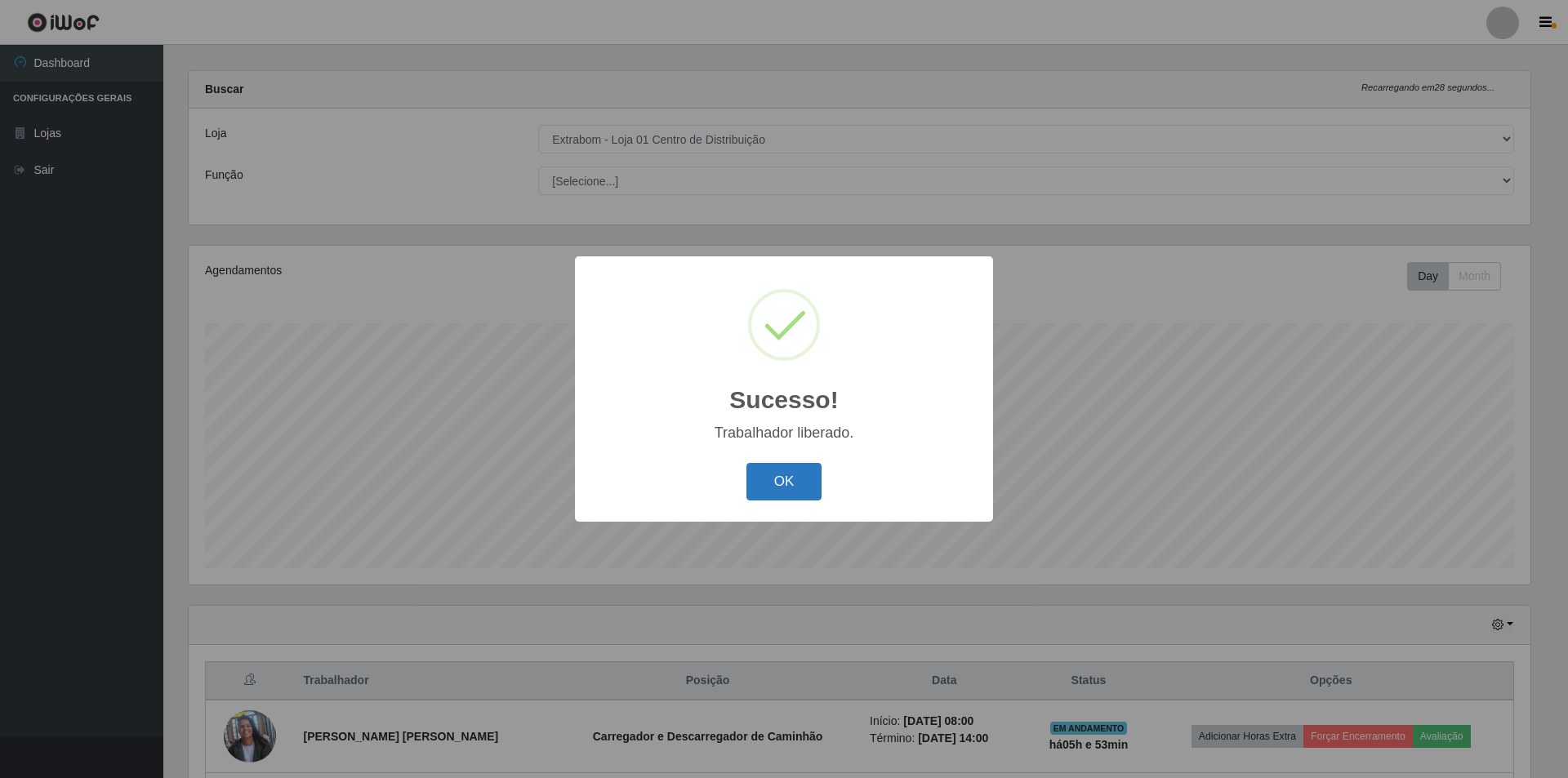
click at [786, 482] on button "OK" at bounding box center [784, 482] width 76 height 38
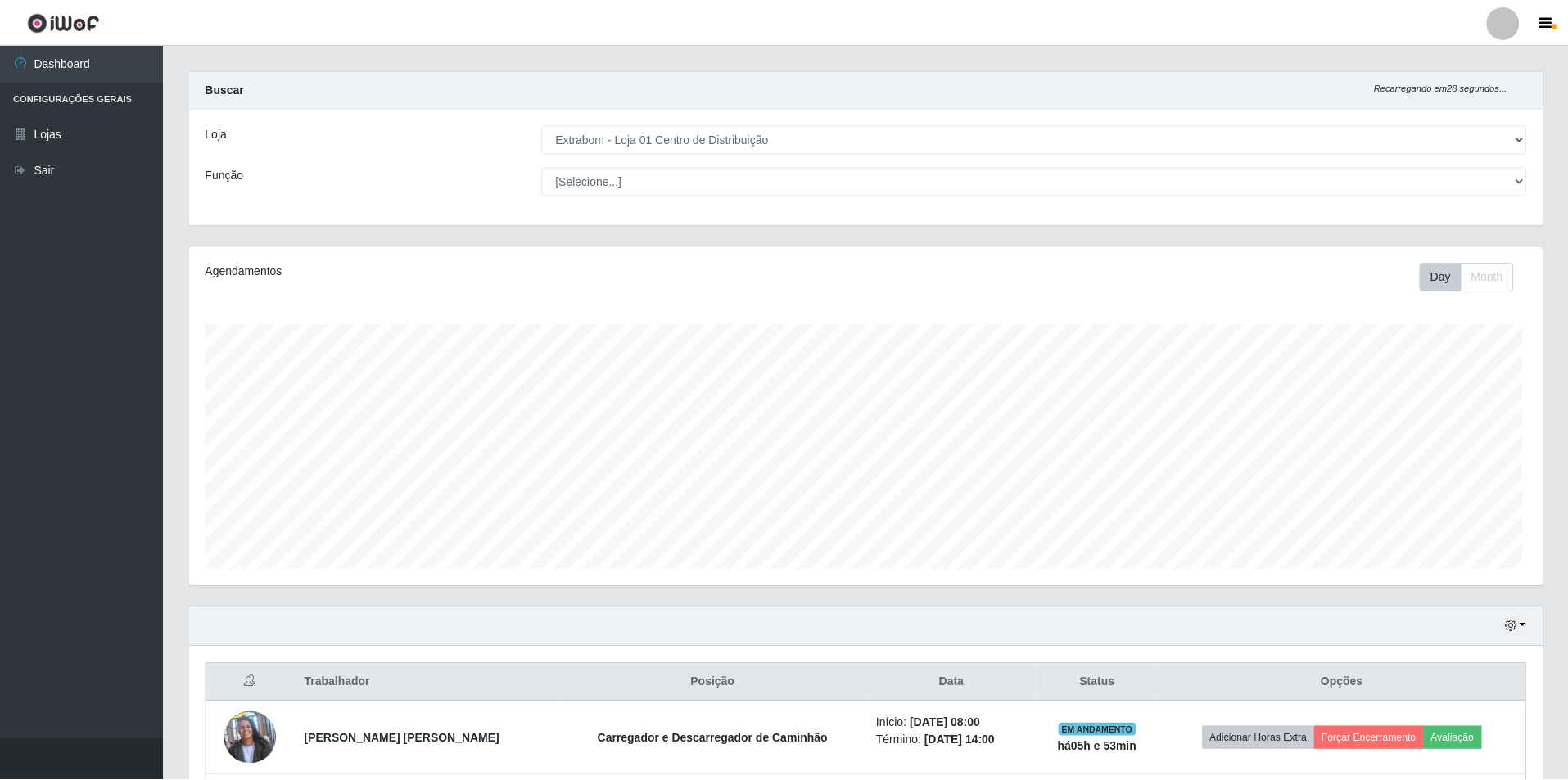
scroll to position [0, 0]
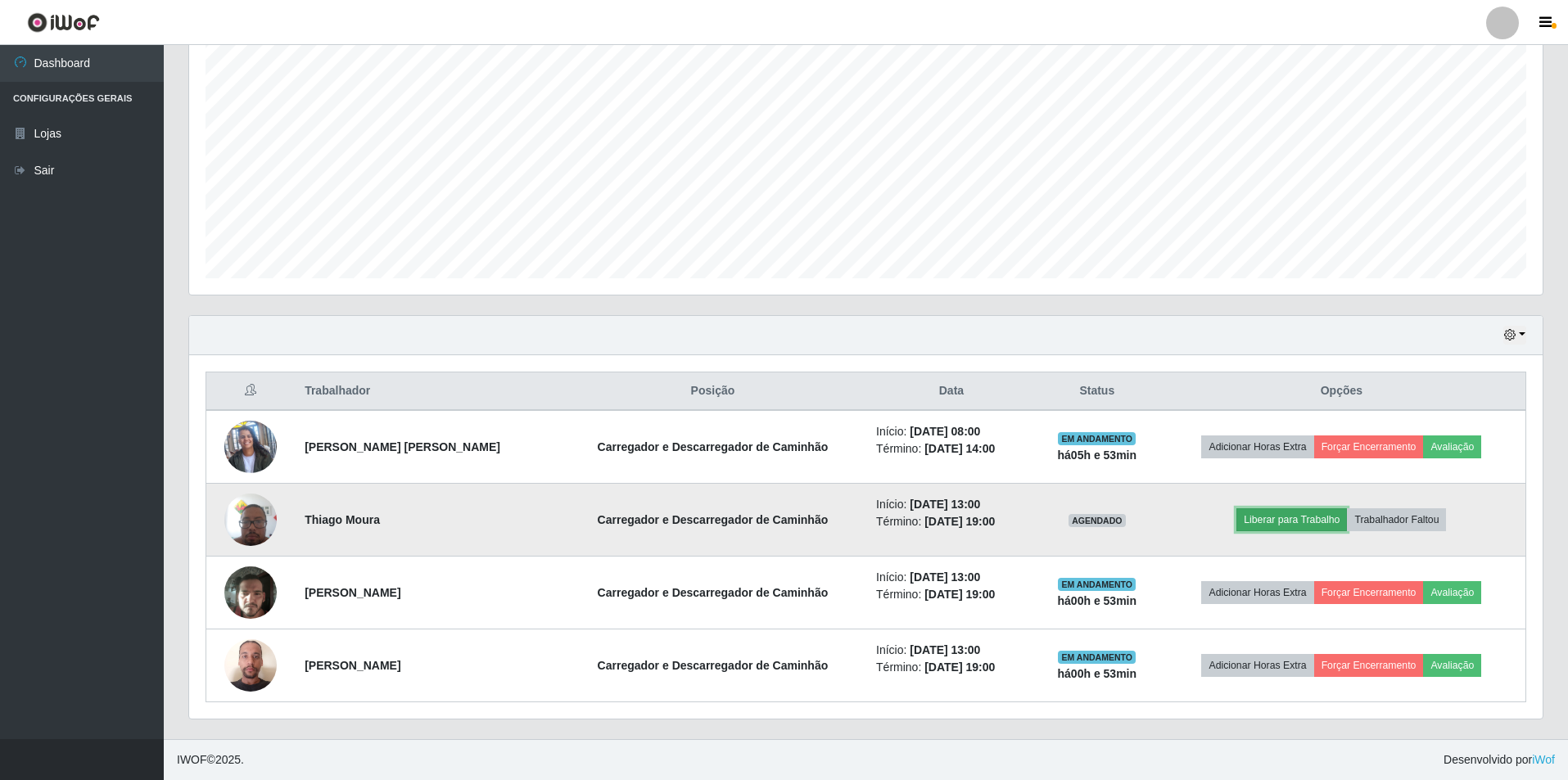
click at [1292, 519] on button "Liberar para Trabalho" at bounding box center [1292, 520] width 111 height 23
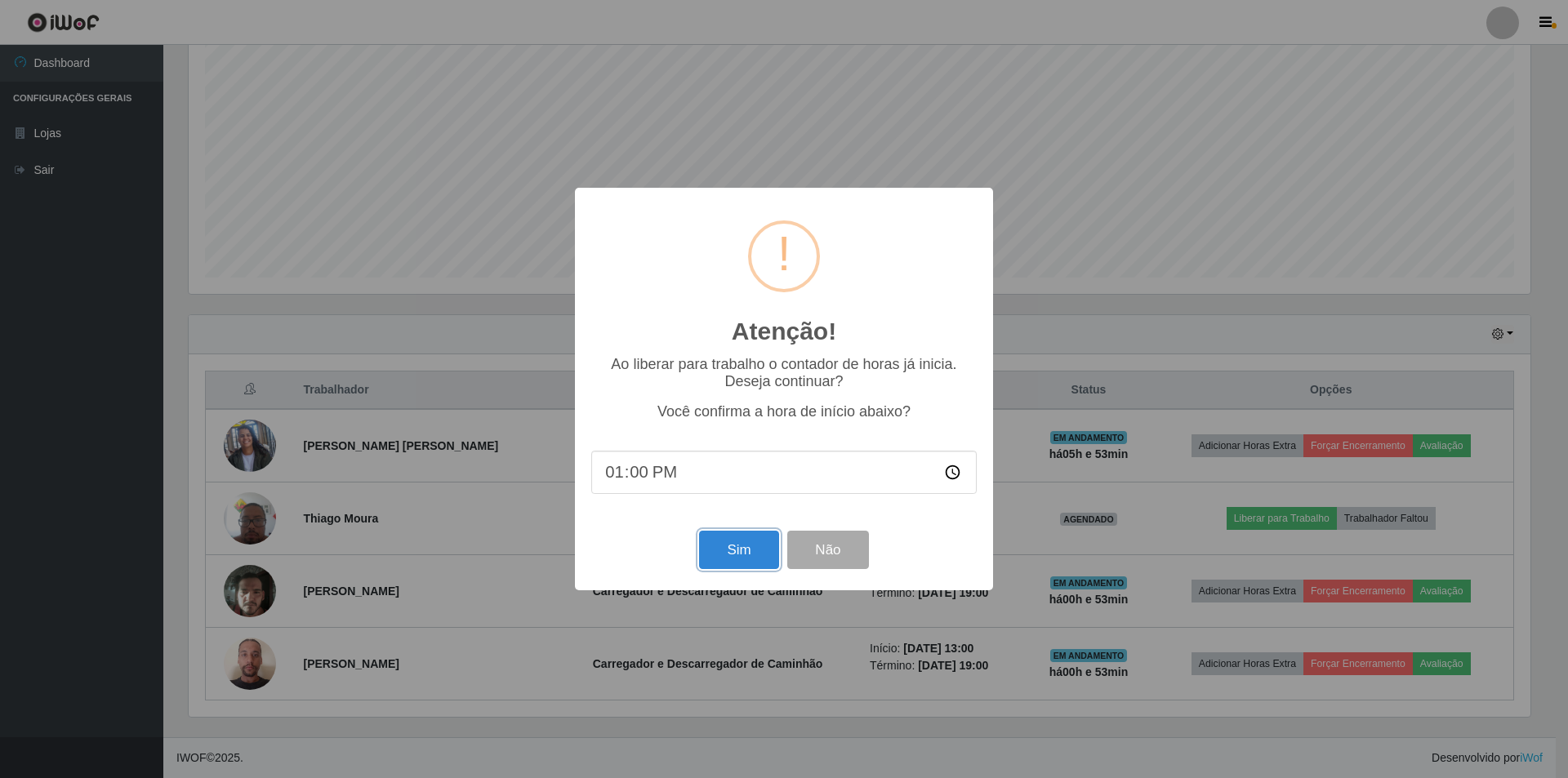
click at [734, 548] on button "Sim" at bounding box center [738, 549] width 79 height 38
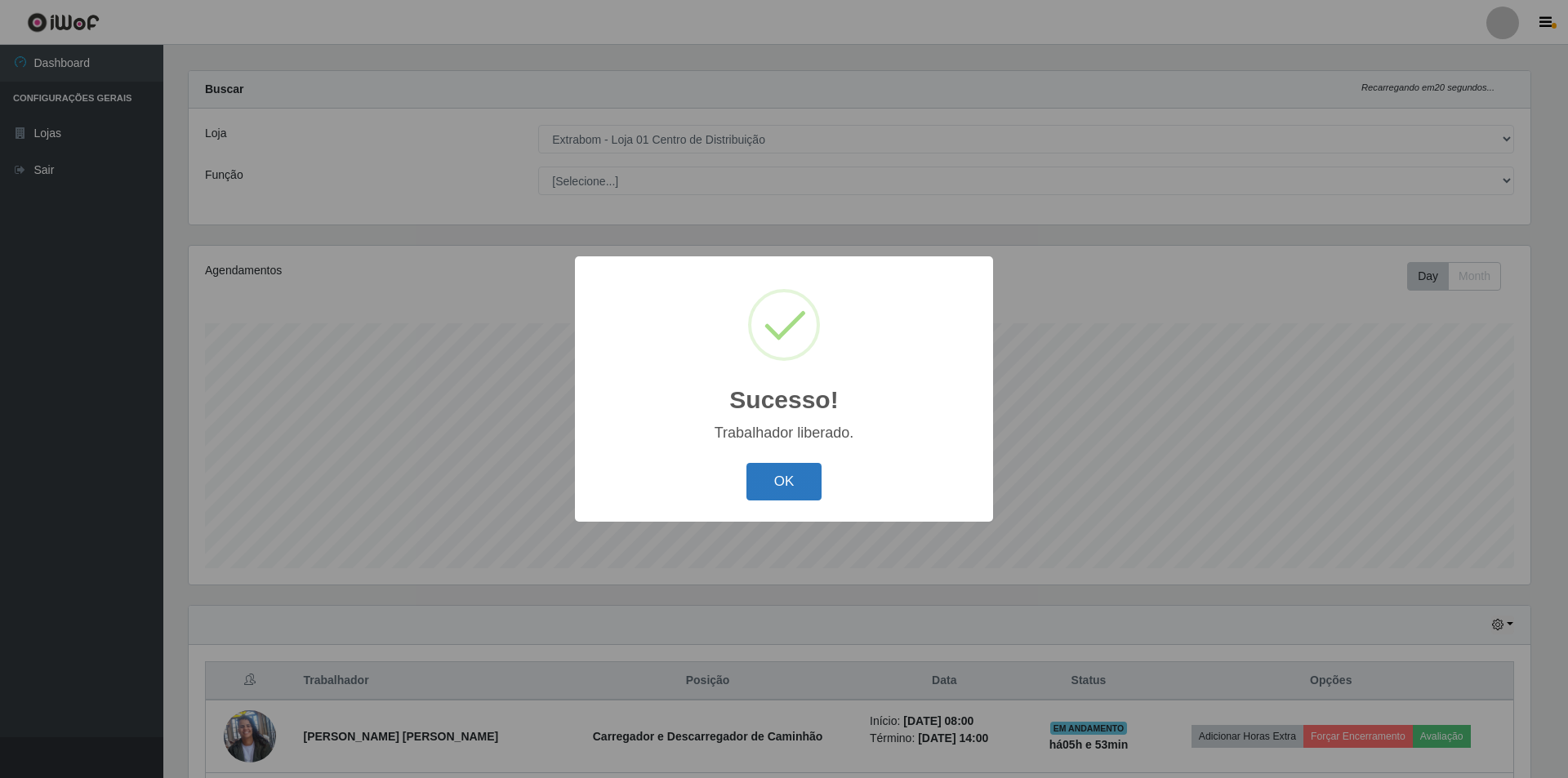
click at [782, 485] on button "OK" at bounding box center [784, 482] width 76 height 38
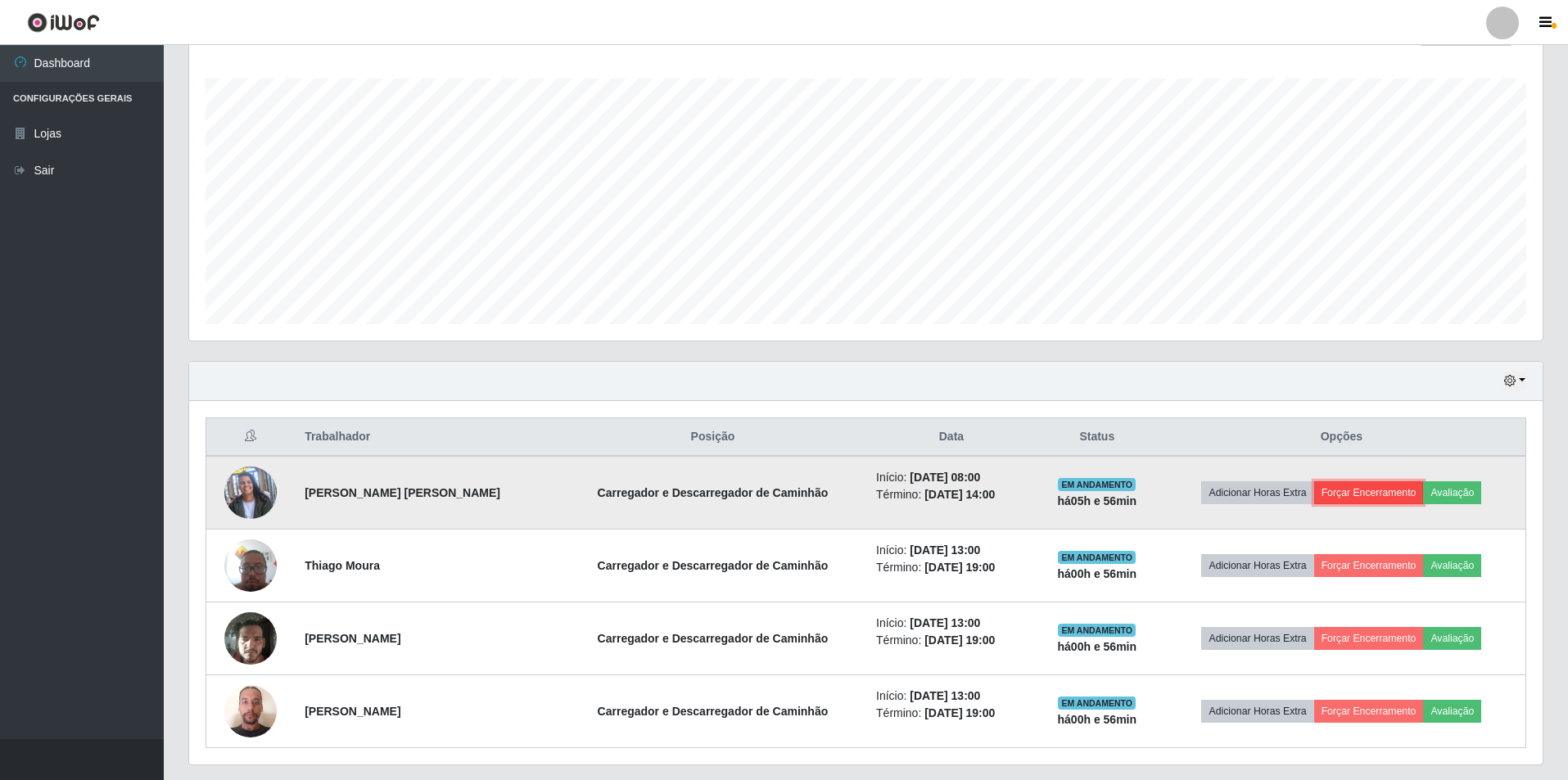
click at [1357, 494] on button "Forçar Encerramento" at bounding box center [1368, 493] width 110 height 23
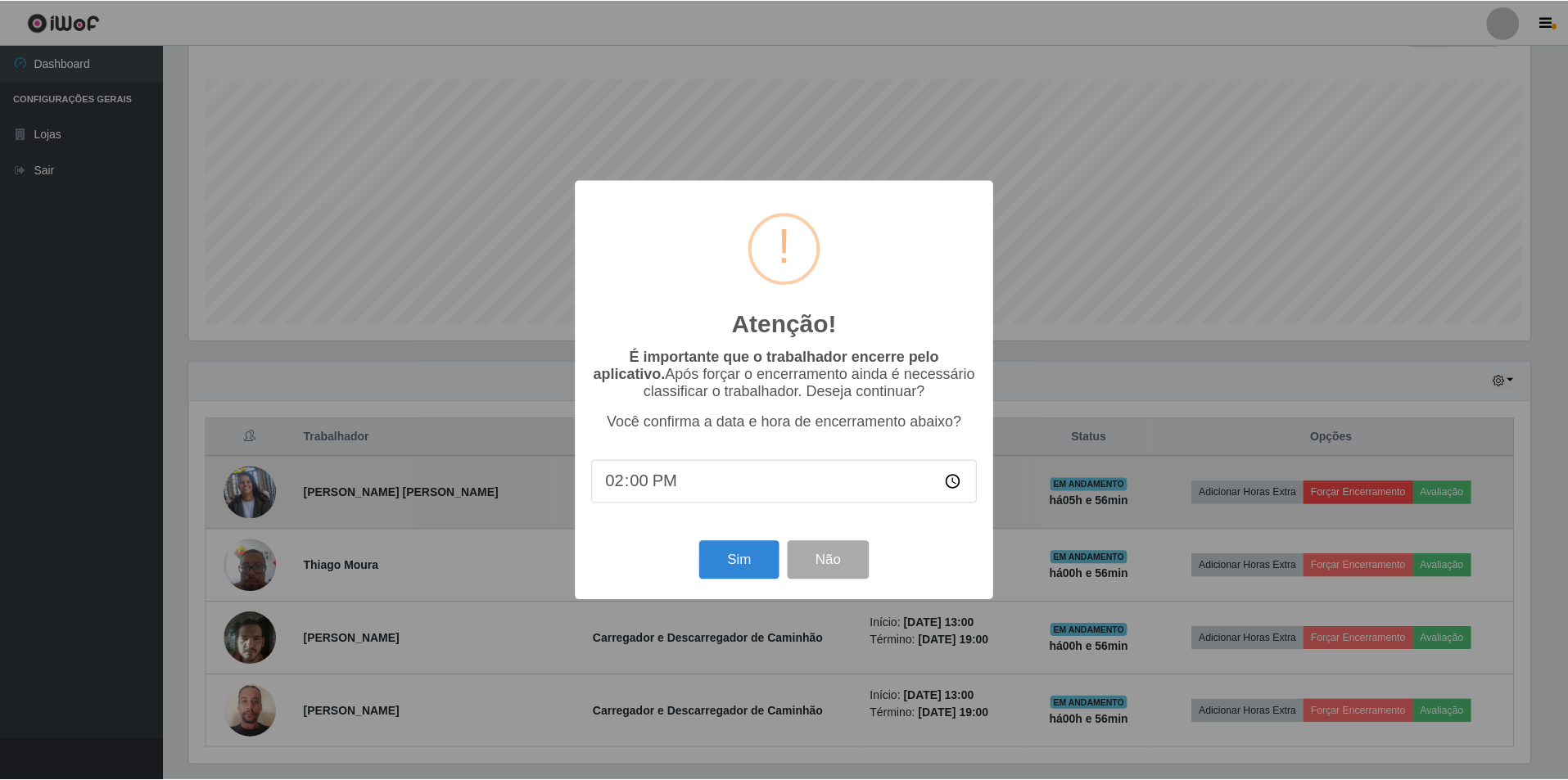
scroll to position [340, 1345]
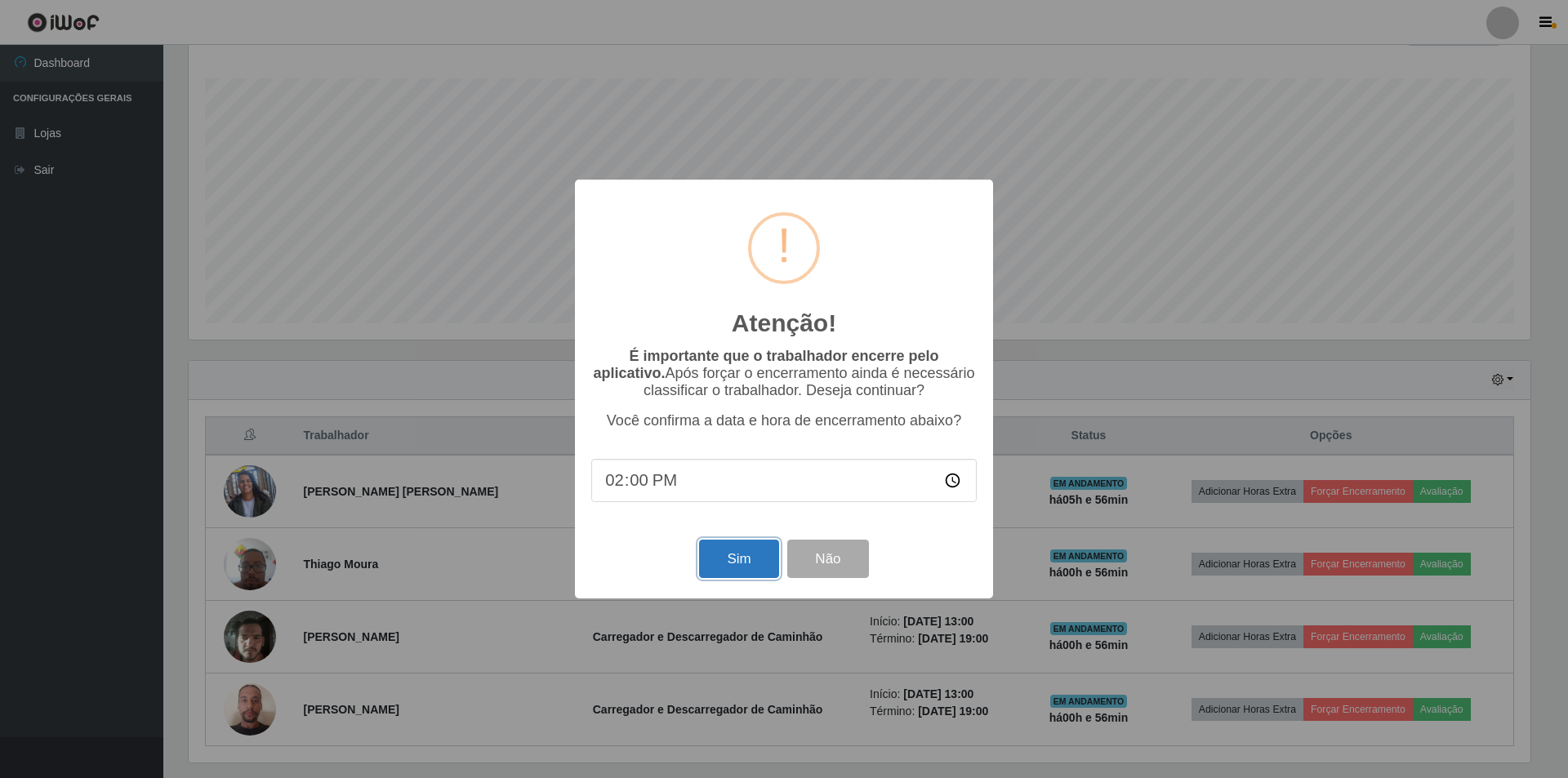
click at [743, 561] on button "Sim" at bounding box center [738, 558] width 79 height 38
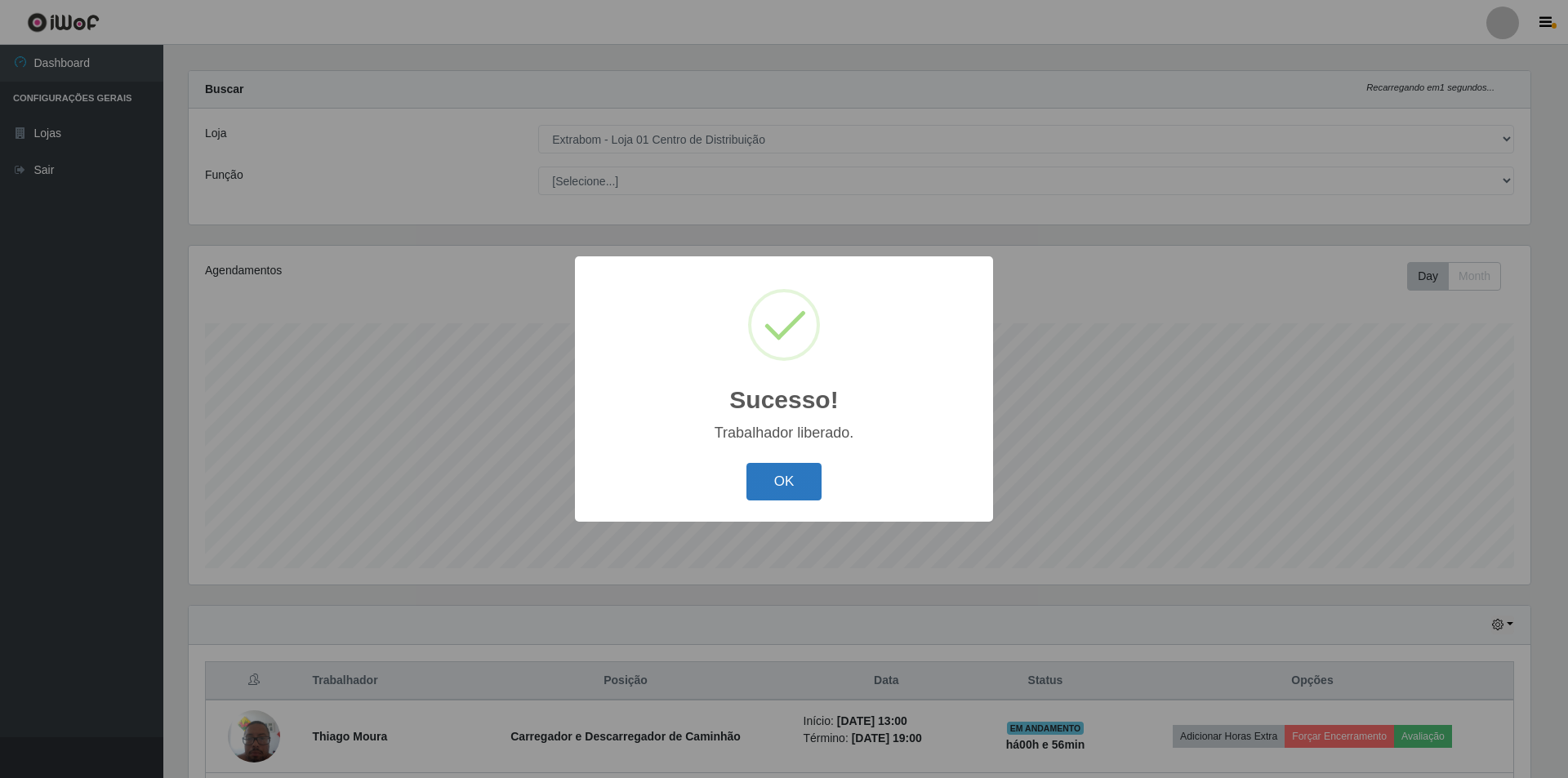
click at [792, 475] on button "OK" at bounding box center [784, 482] width 76 height 38
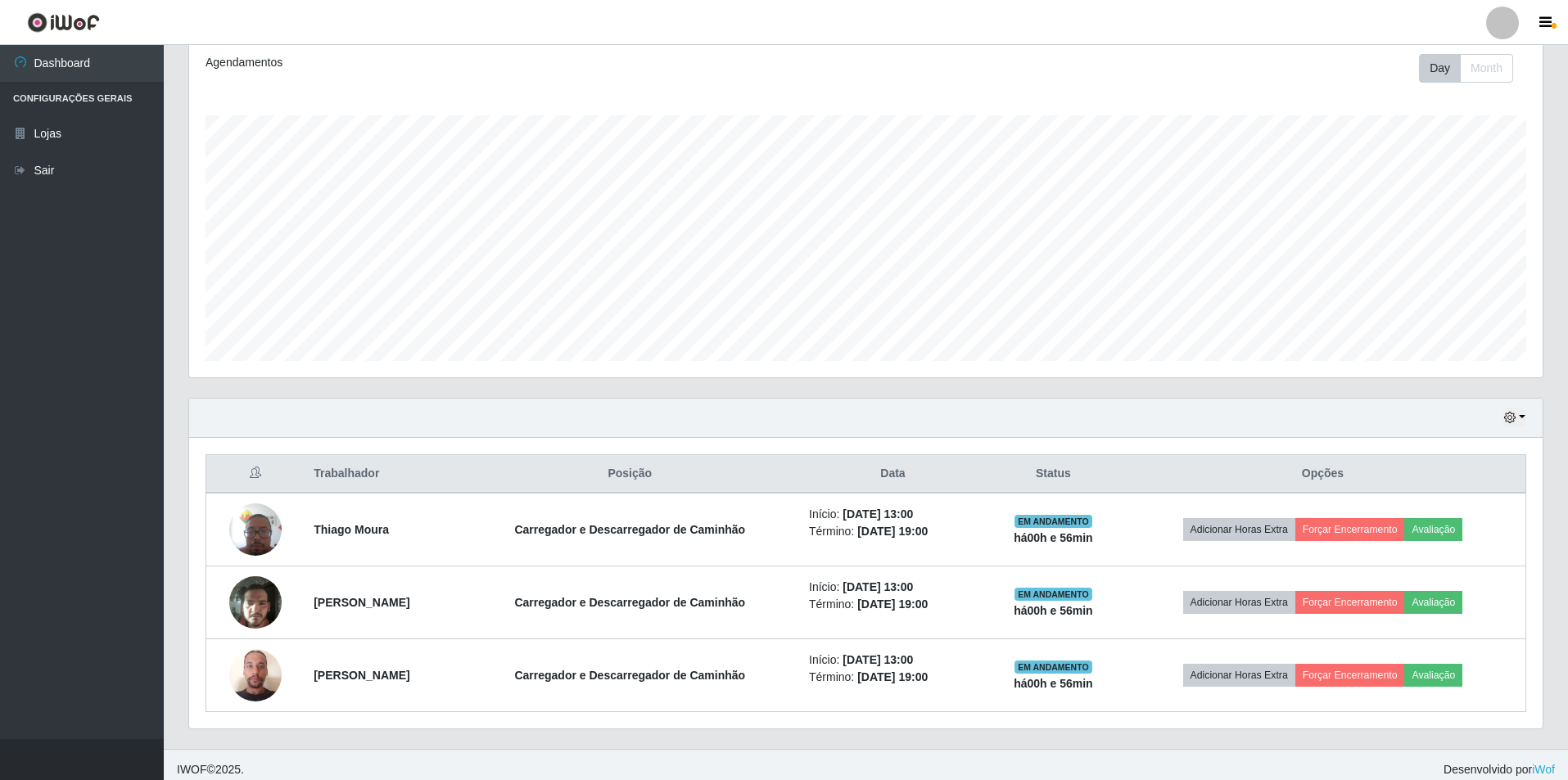
scroll to position [234, 0]
